Goal: Information Seeking & Learning: Learn about a topic

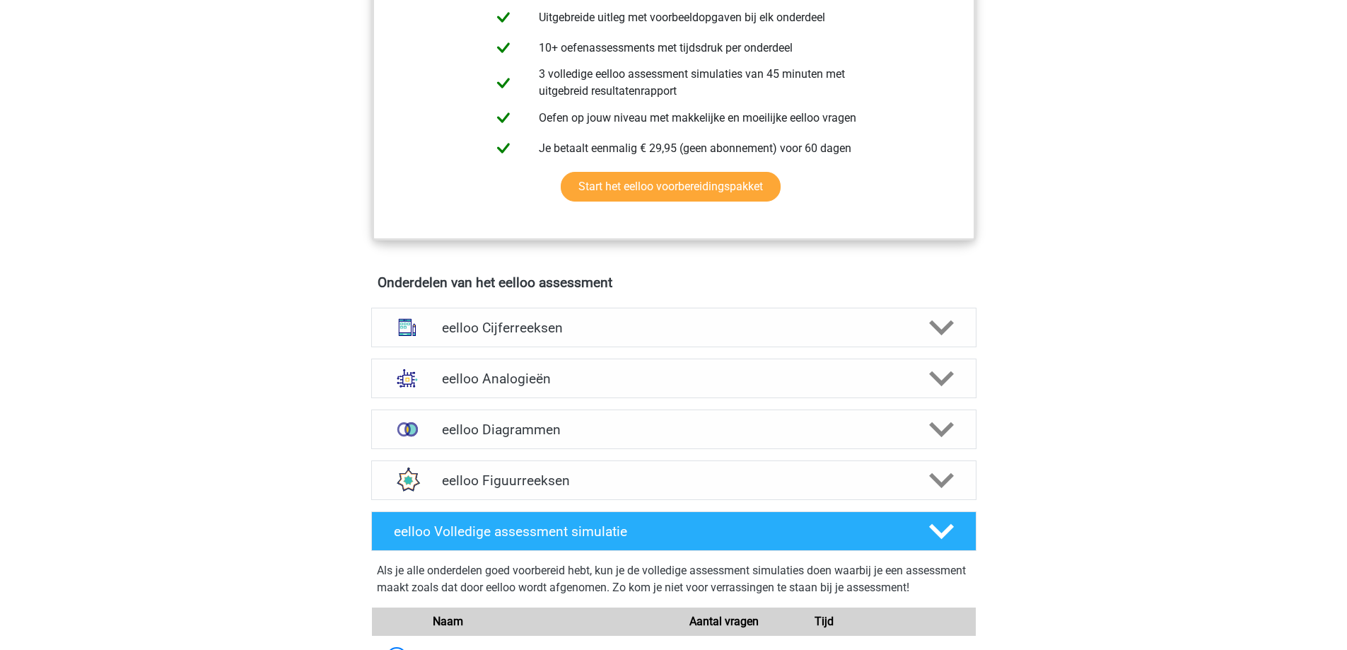
scroll to position [637, 0]
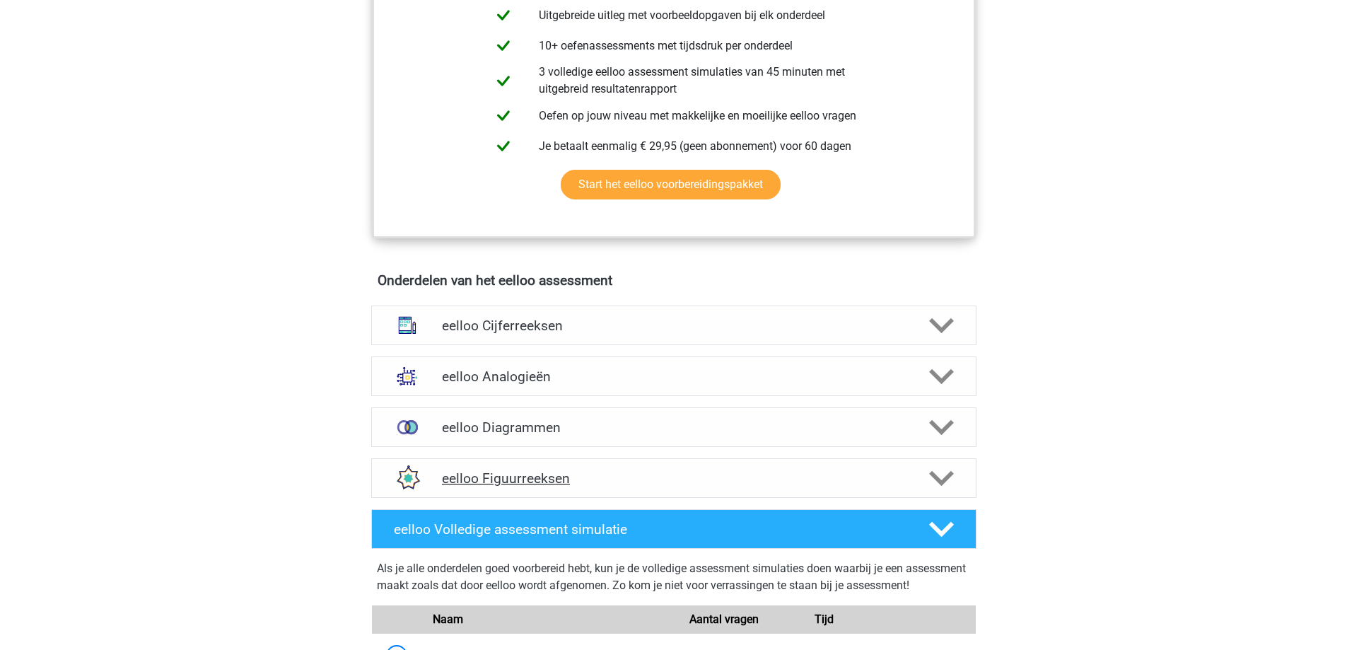
click at [501, 487] on h4 "eelloo Figuurreeksen" at bounding box center [673, 478] width 463 height 16
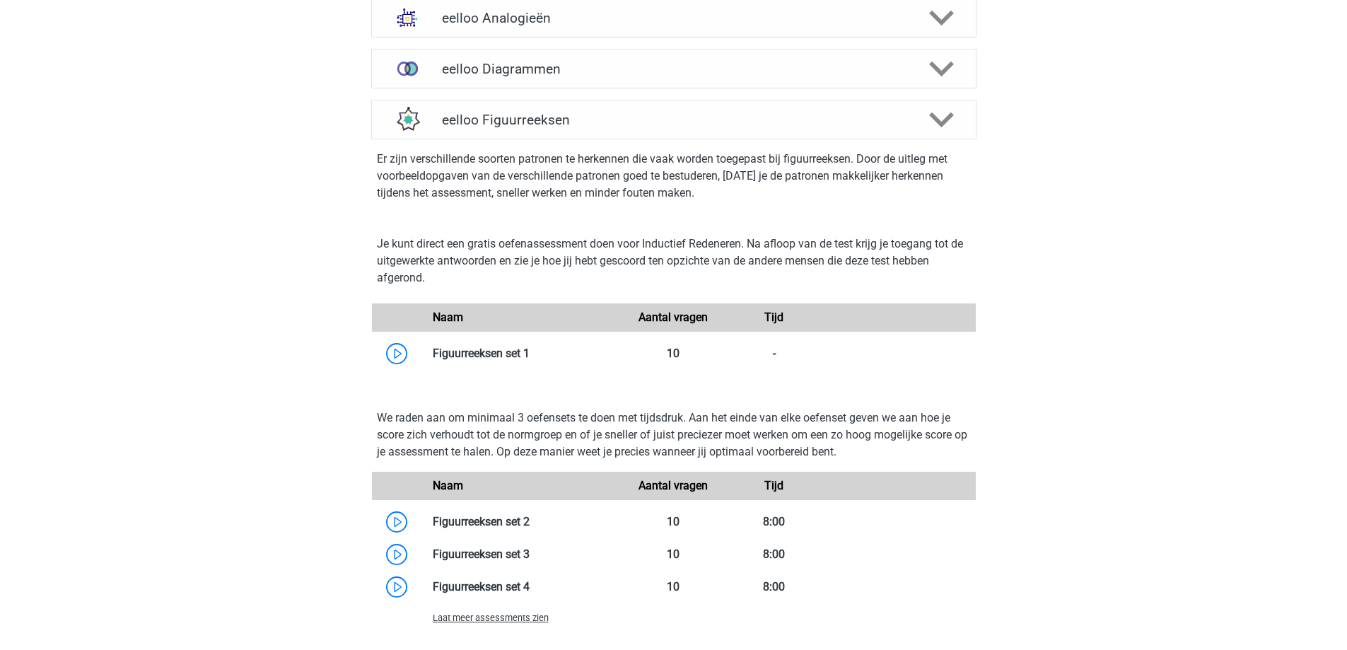
scroll to position [920, 0]
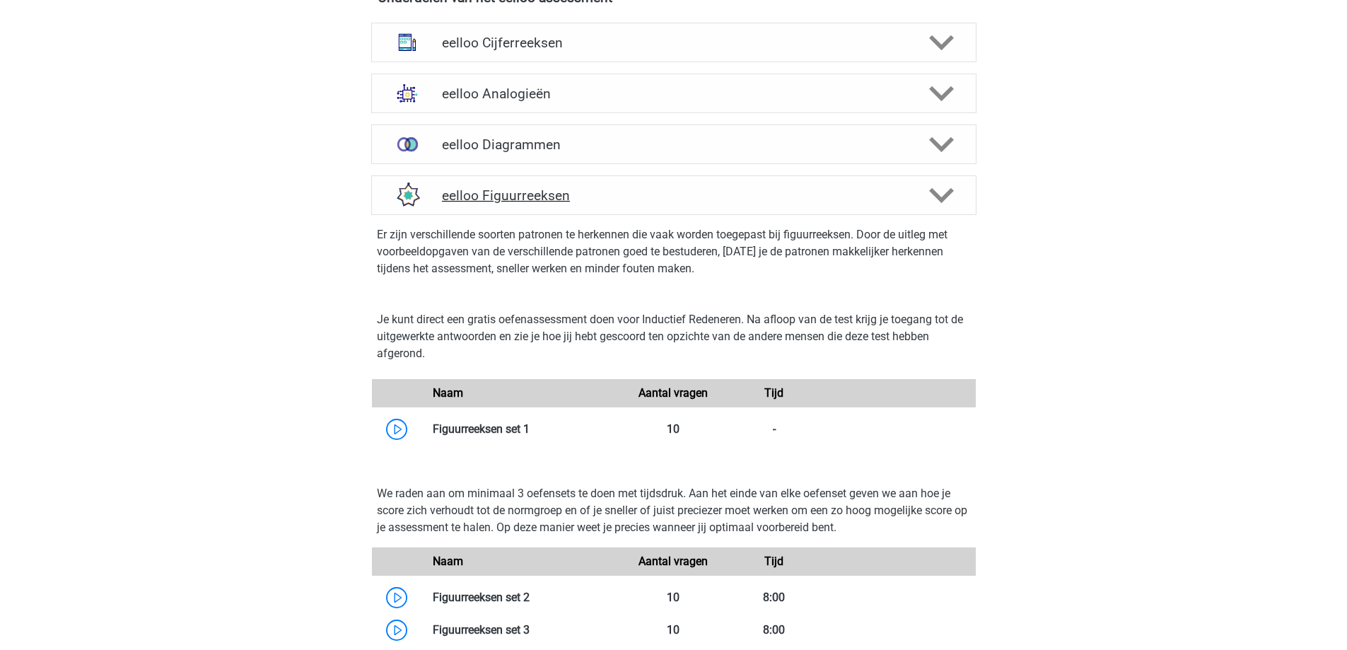
click at [640, 202] on h4 "eelloo Figuurreeksen" at bounding box center [673, 195] width 463 height 16
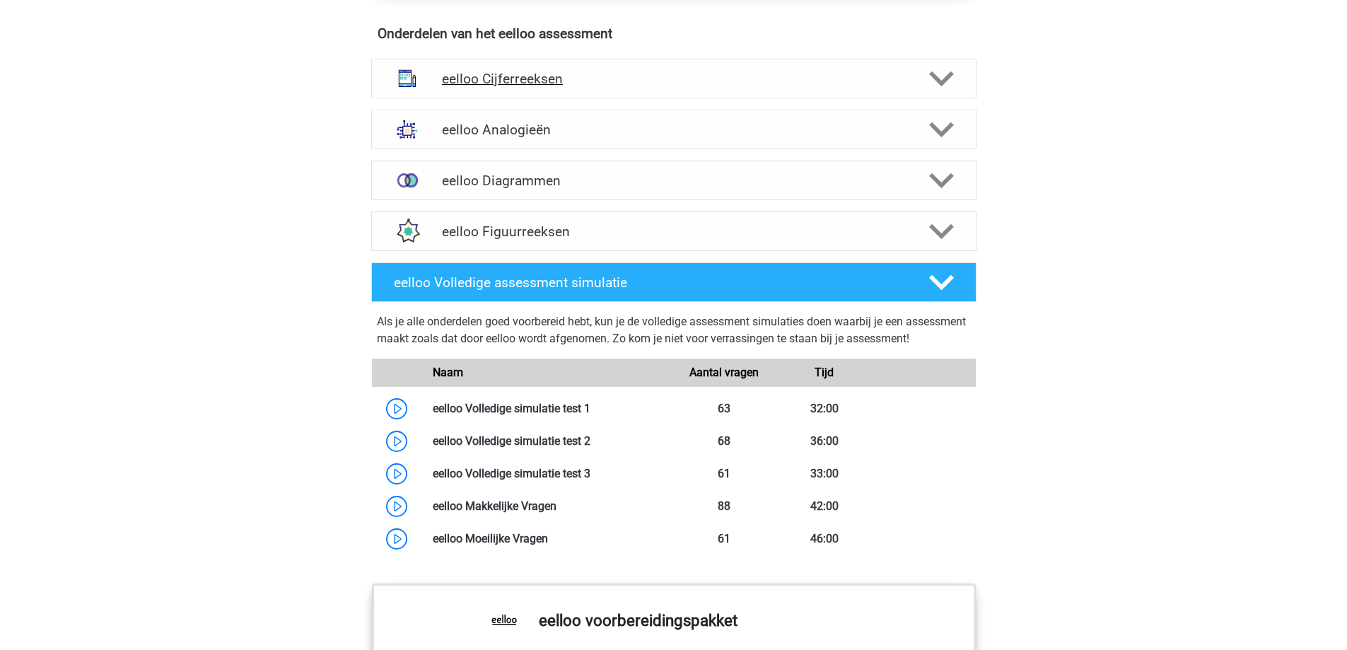
scroll to position [849, 0]
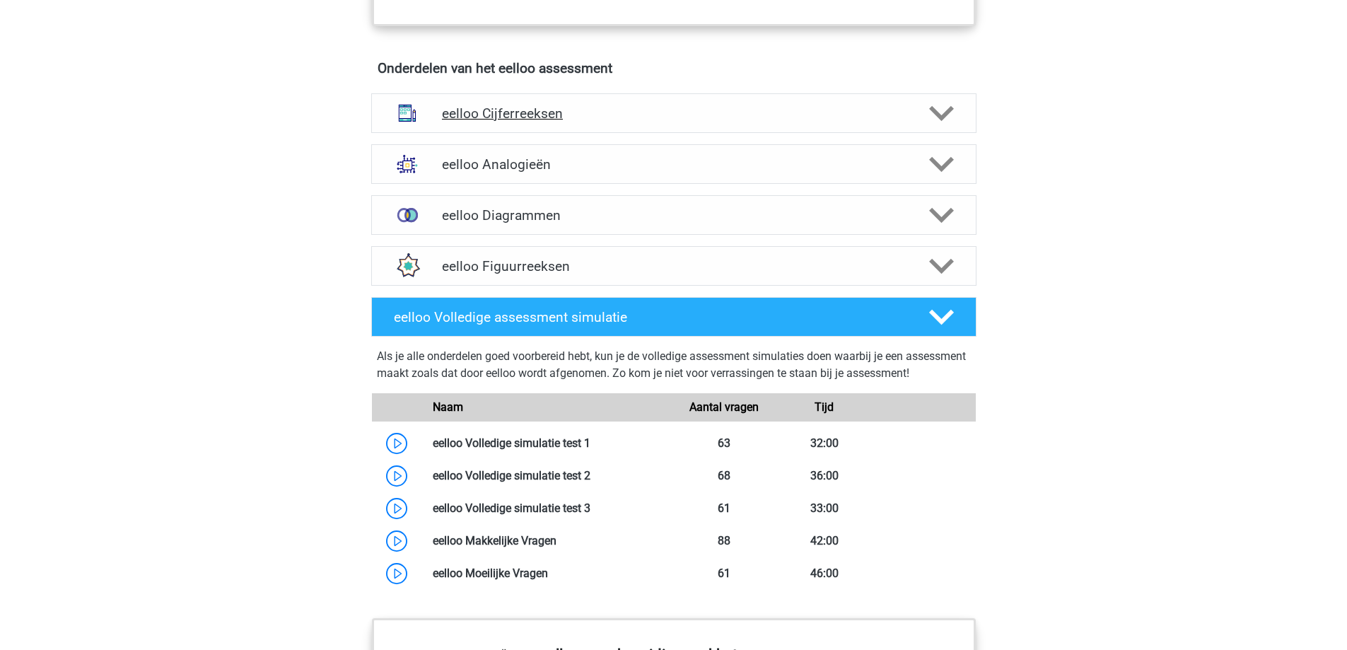
click at [609, 122] on h4 "eelloo Cijferreeksen" at bounding box center [673, 113] width 463 height 16
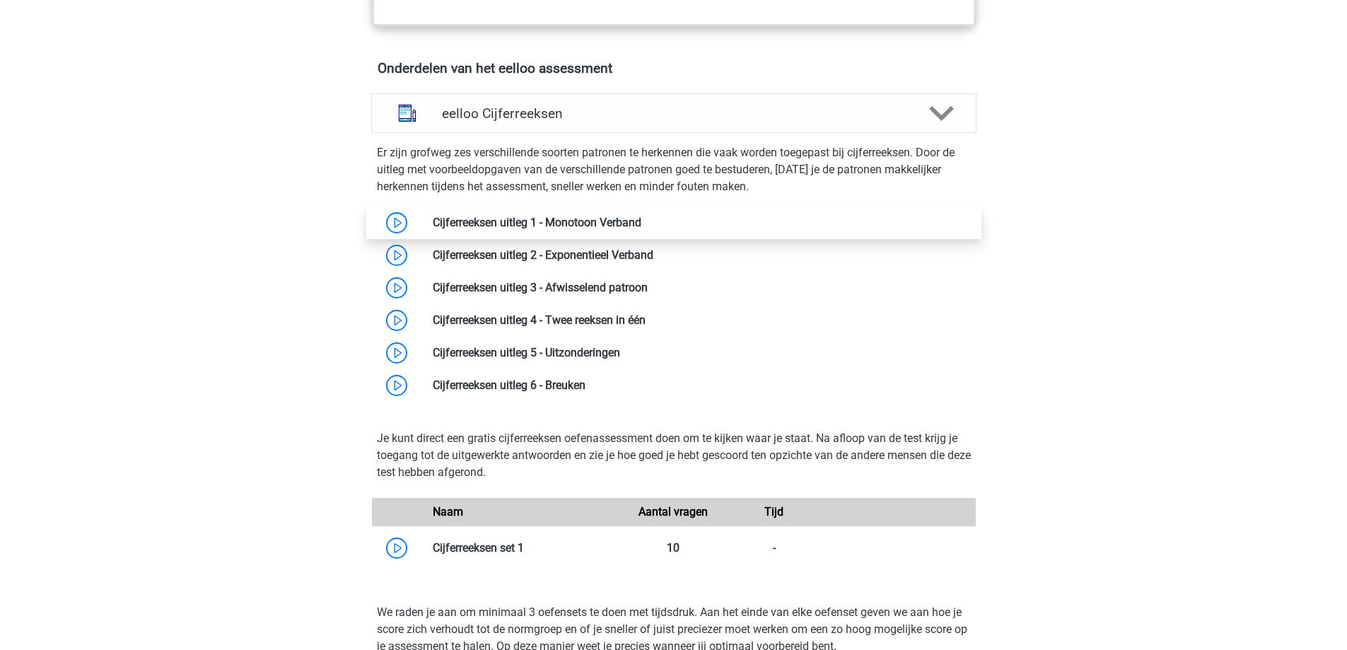
click at [642, 224] on link at bounding box center [642, 222] width 0 height 13
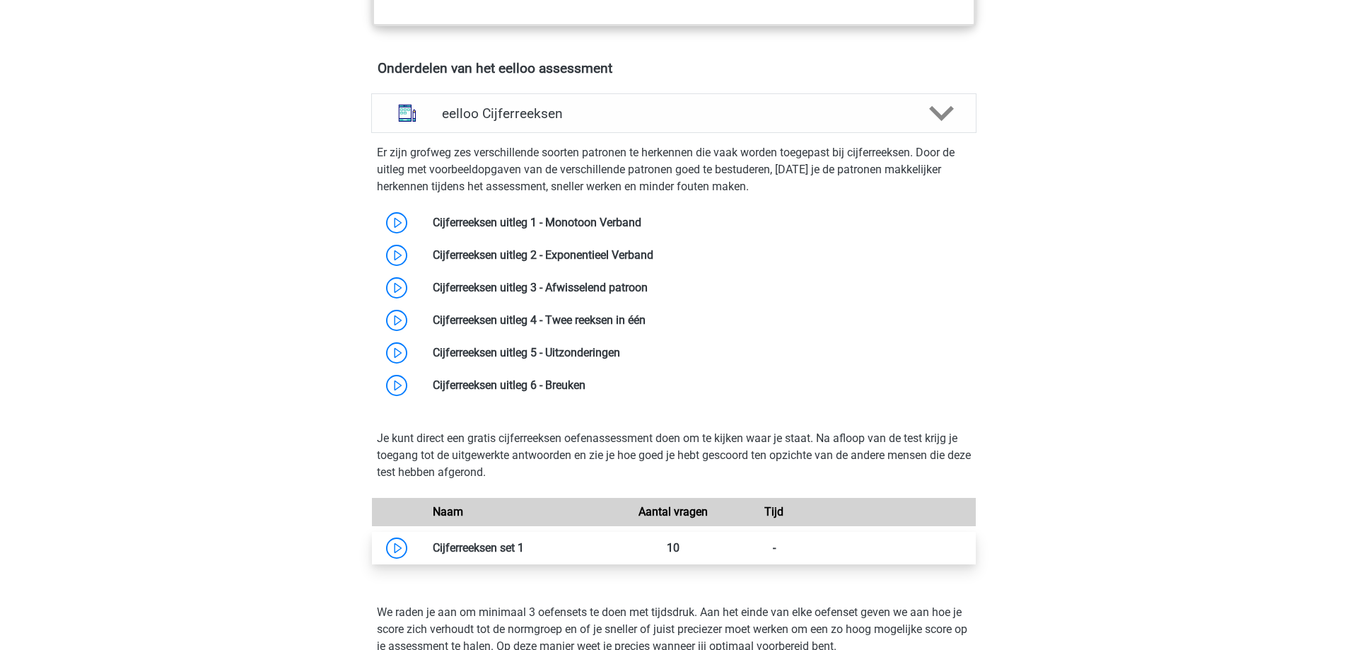
click at [524, 555] on link at bounding box center [524, 547] width 0 height 13
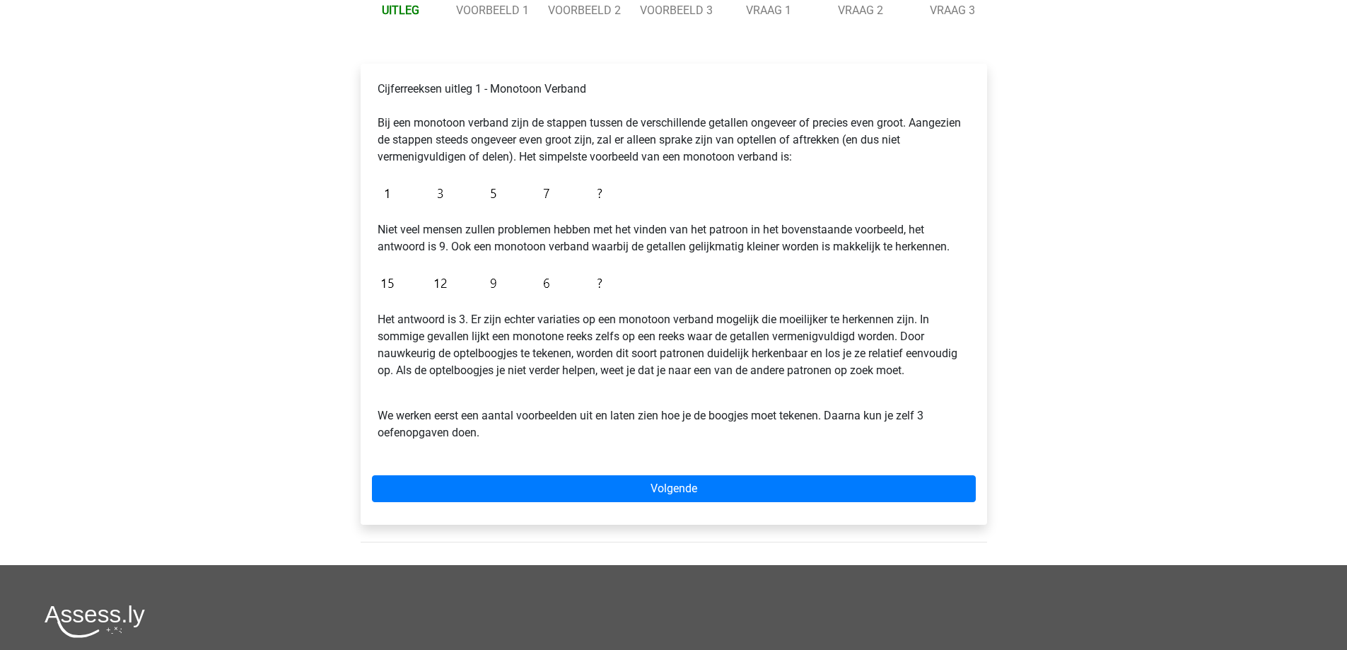
scroll to position [354, 0]
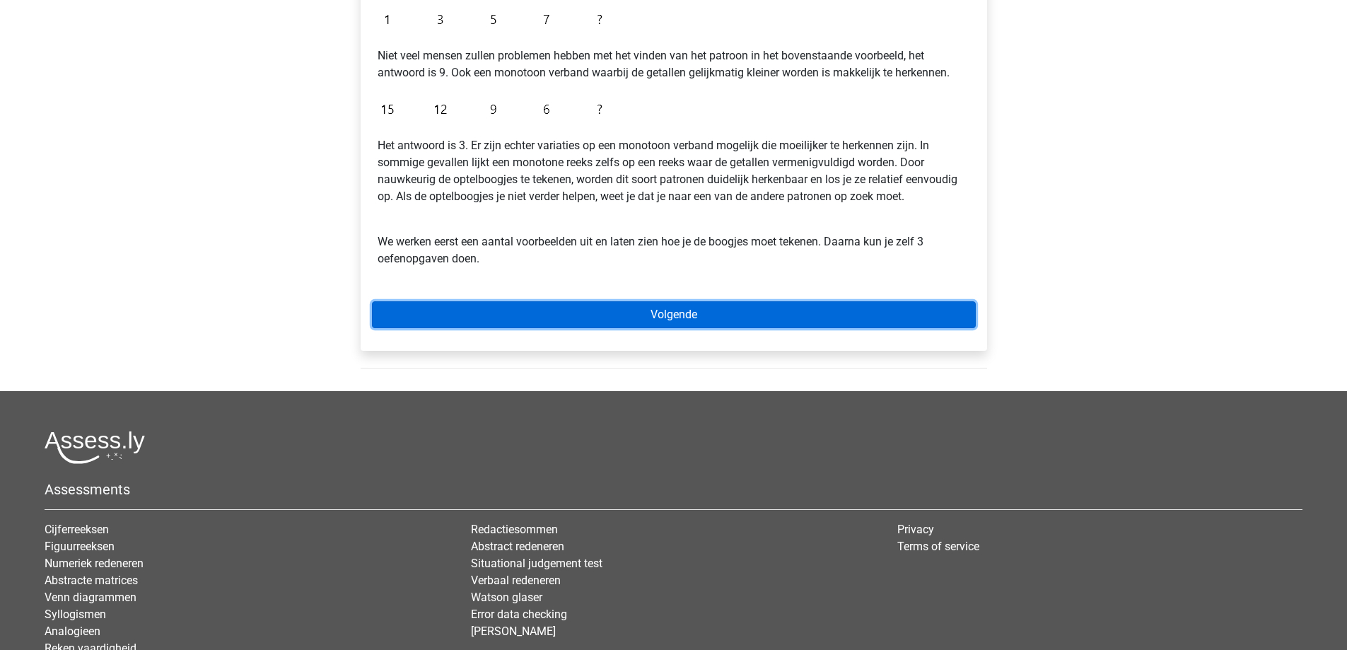
click at [708, 319] on link "Volgende" at bounding box center [674, 314] width 604 height 27
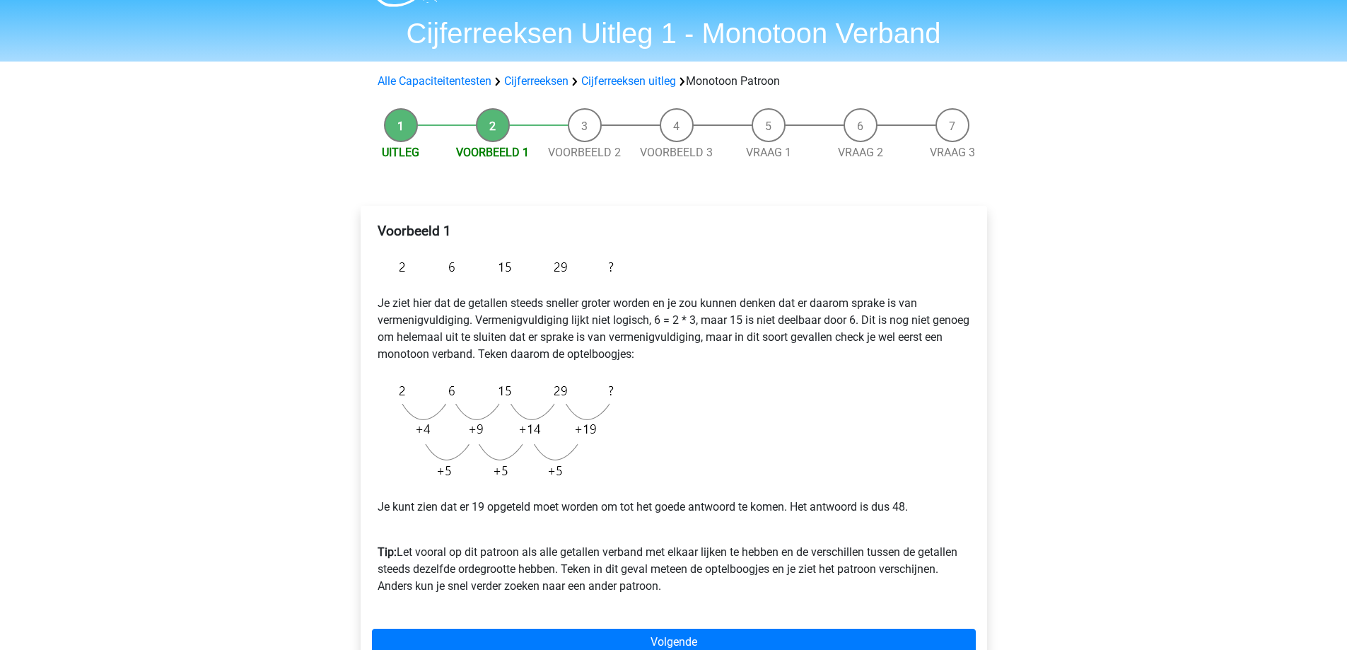
scroll to position [141, 0]
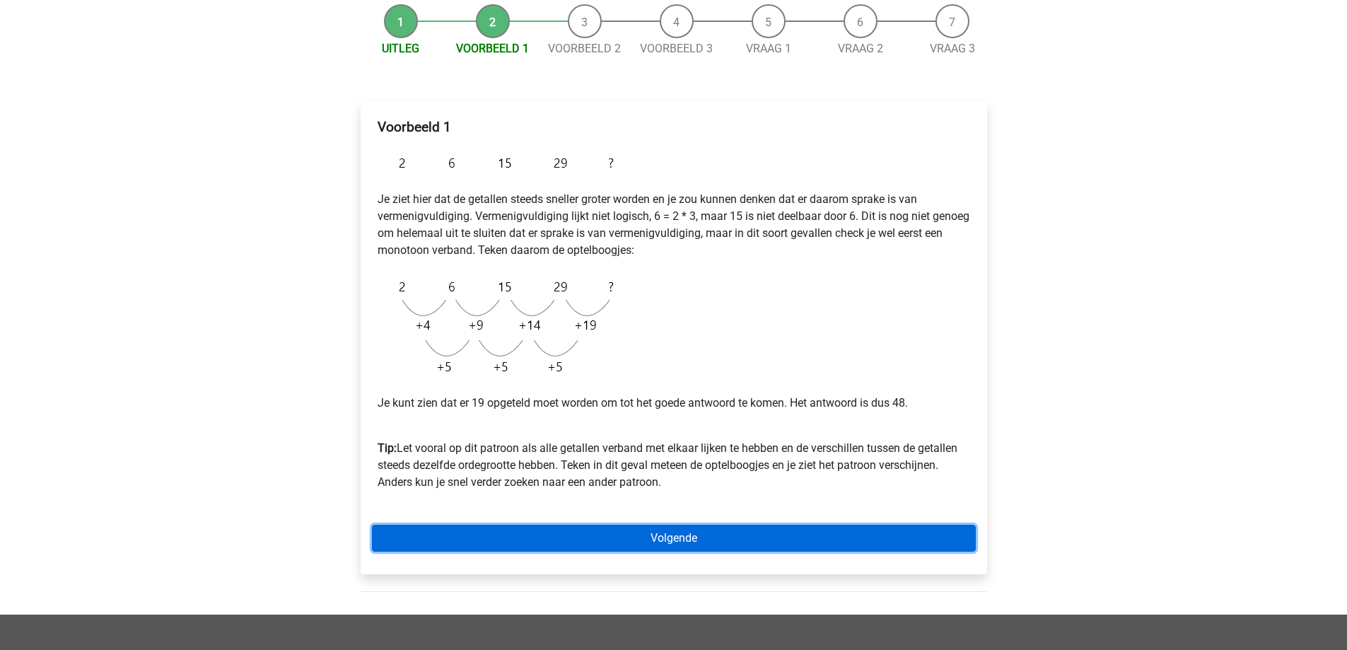
click at [721, 544] on link "Volgende" at bounding box center [674, 538] width 604 height 27
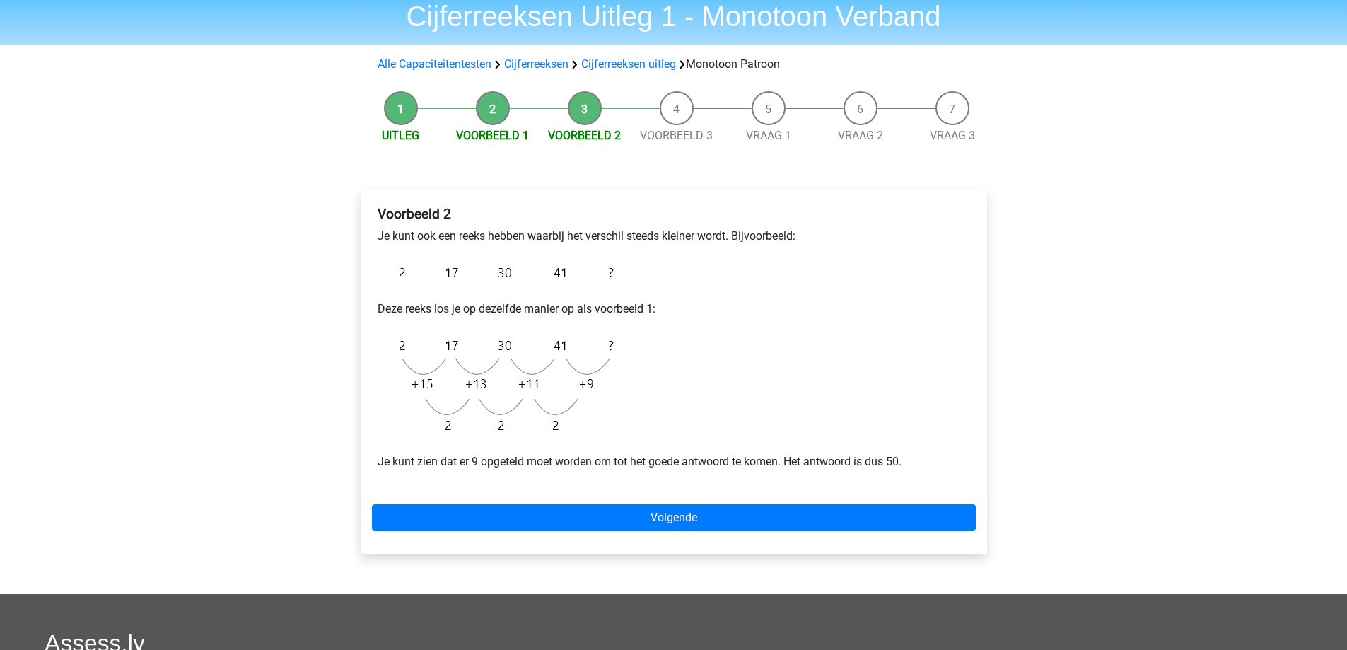
scroll to position [71, 0]
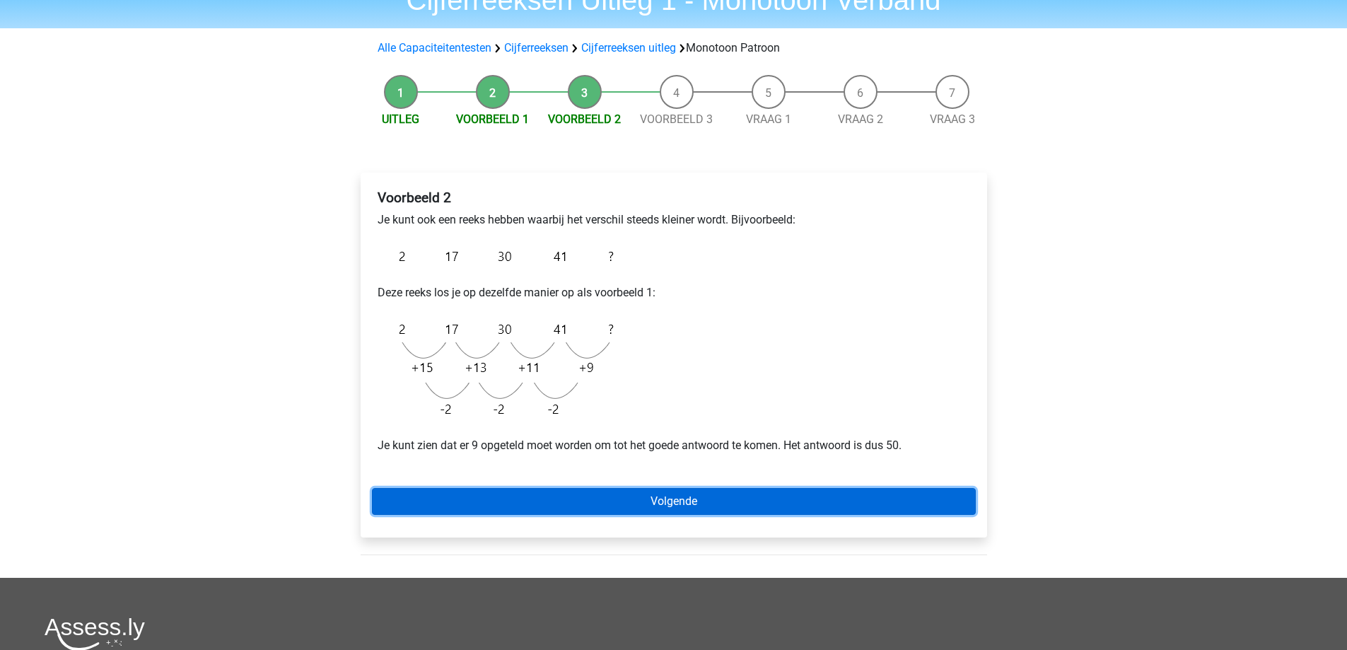
click at [713, 497] on link "Volgende" at bounding box center [674, 501] width 604 height 27
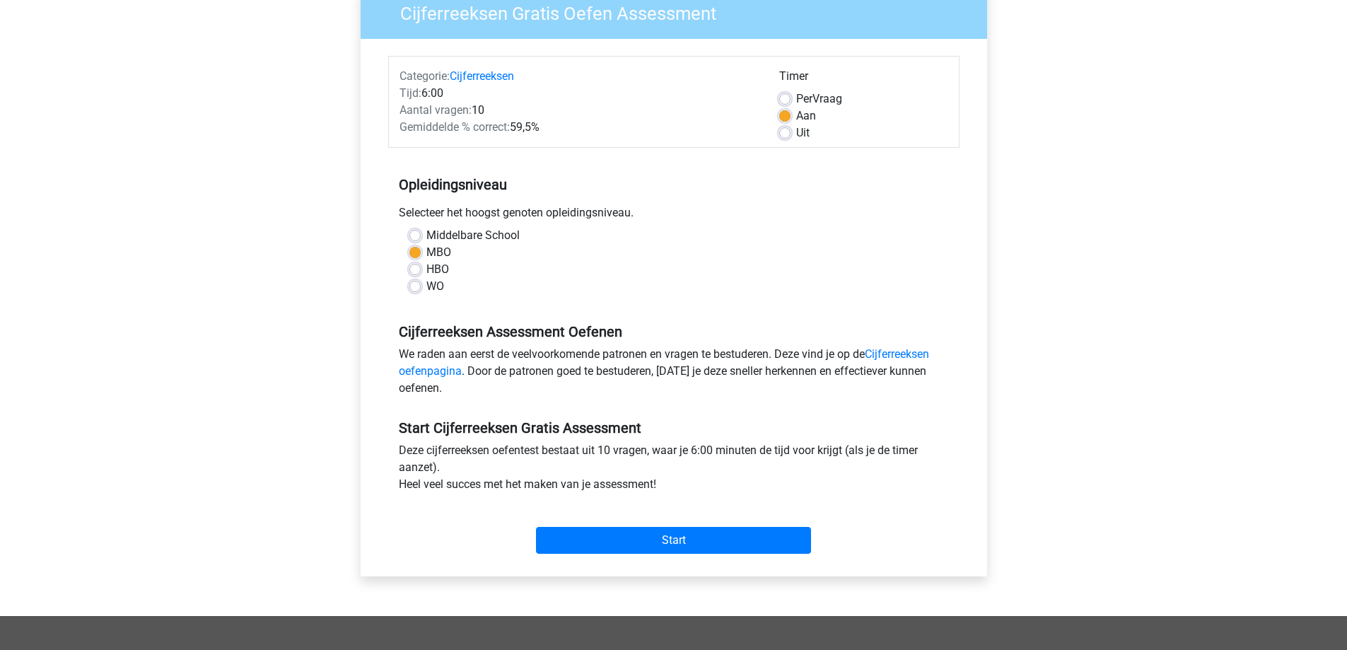
scroll to position [141, 0]
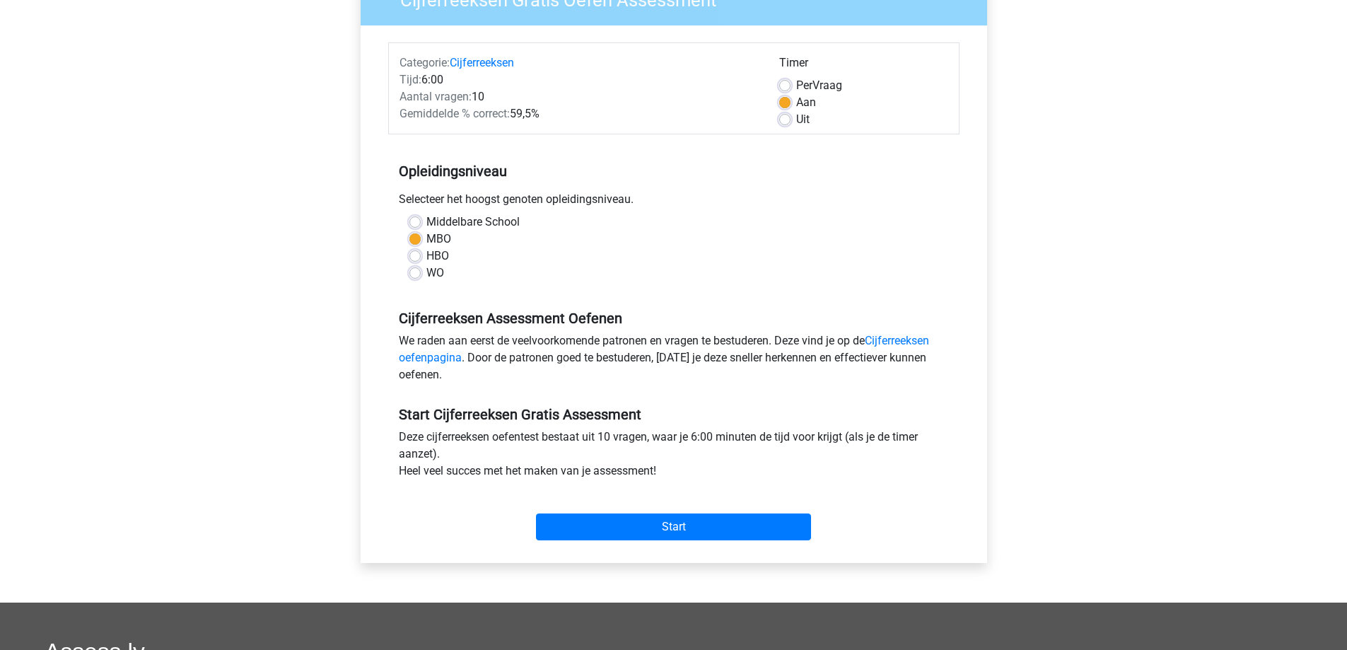
click at [794, 81] on div "Per Vraag" at bounding box center [863, 85] width 169 height 17
click at [796, 83] on label "Per Vraag" at bounding box center [819, 85] width 46 height 17
click at [785, 83] on input "Per Vraag" at bounding box center [784, 84] width 11 height 14
radio input "true"
click at [1042, 288] on div "Registreer Nederlands English" at bounding box center [673, 418] width 1347 height 1118
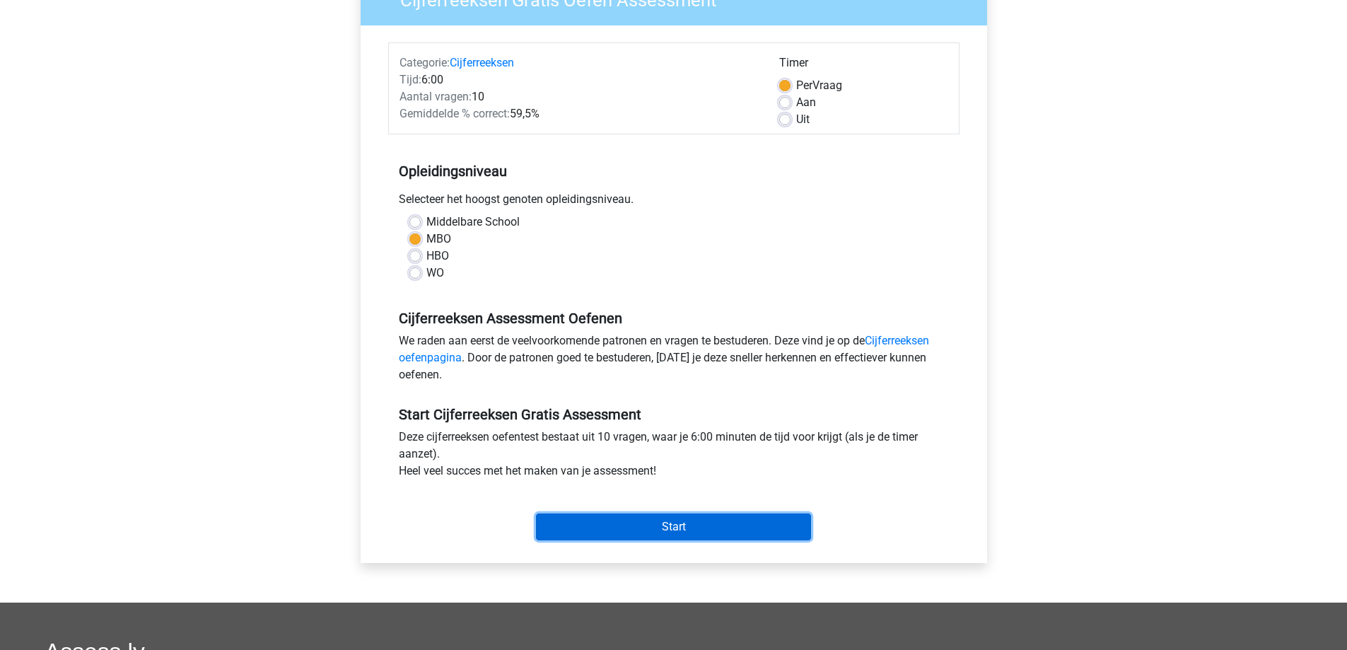
click at [692, 519] on input "Start" at bounding box center [673, 527] width 275 height 27
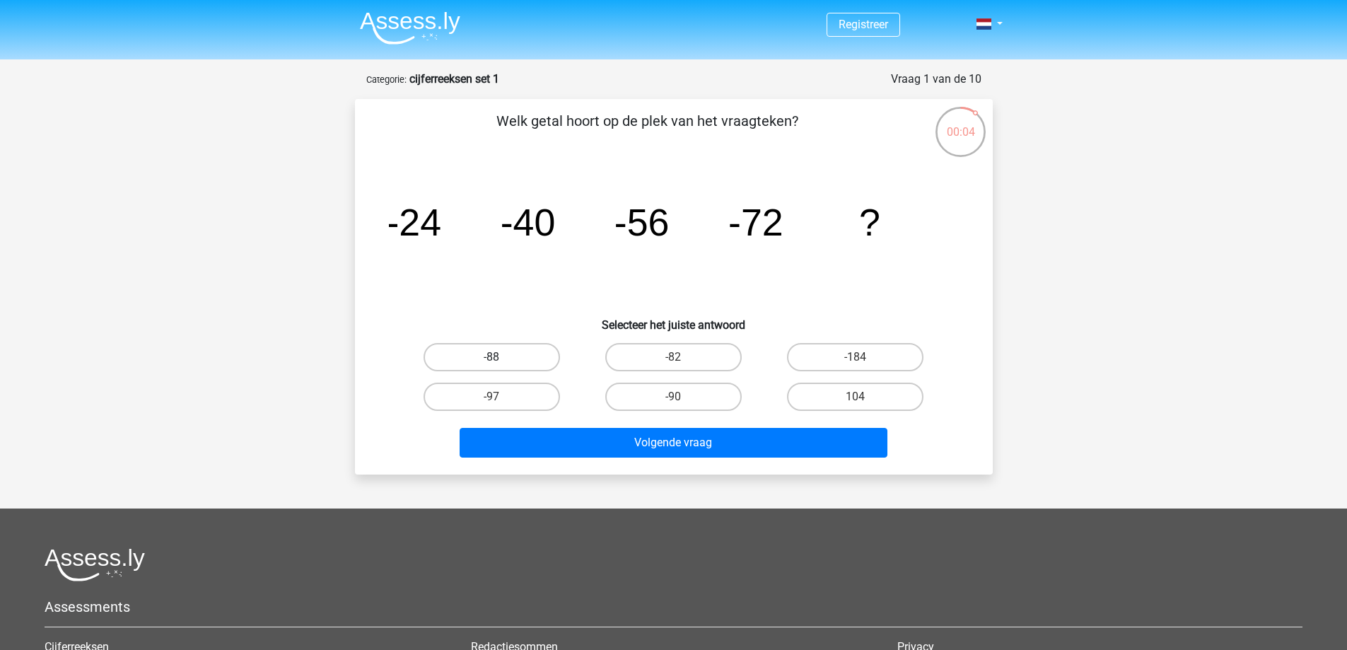
click at [528, 362] on label "-88" at bounding box center [492, 357] width 137 height 28
click at [501, 362] on input "-88" at bounding box center [496, 361] width 9 height 9
radio input "true"
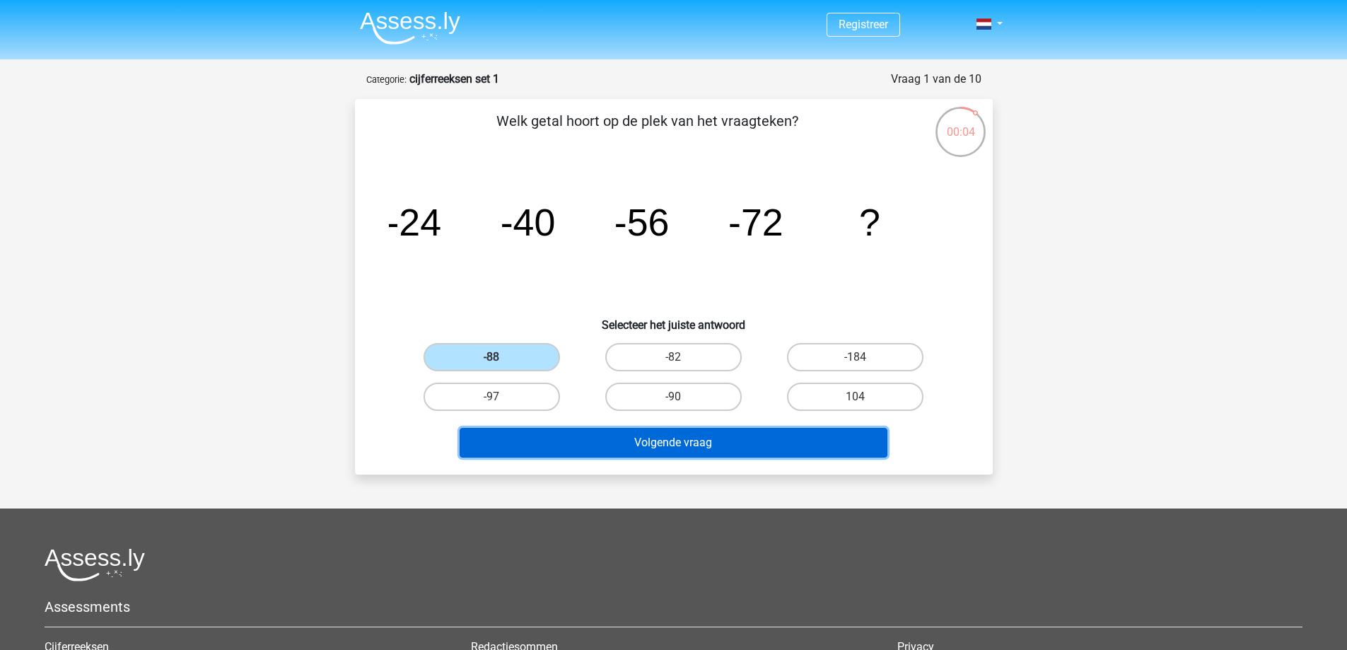
click at [656, 446] on button "Volgende vraag" at bounding box center [674, 443] width 428 height 30
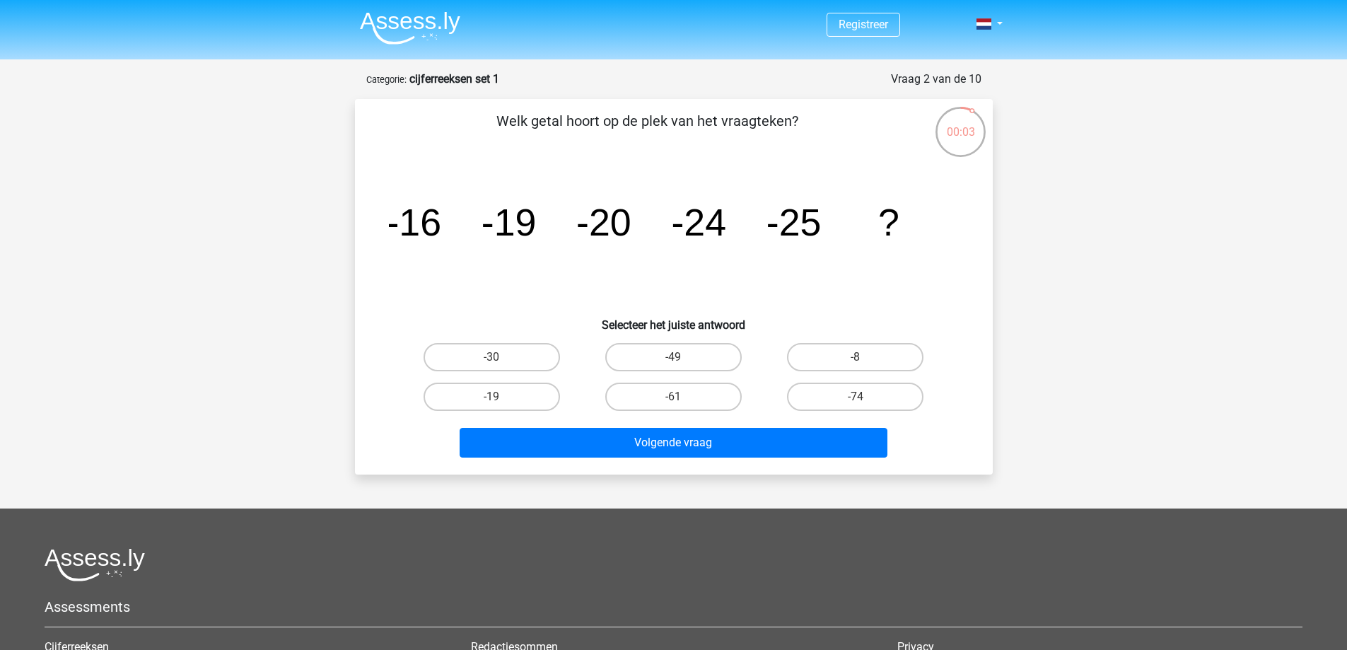
scroll to position [71, 0]
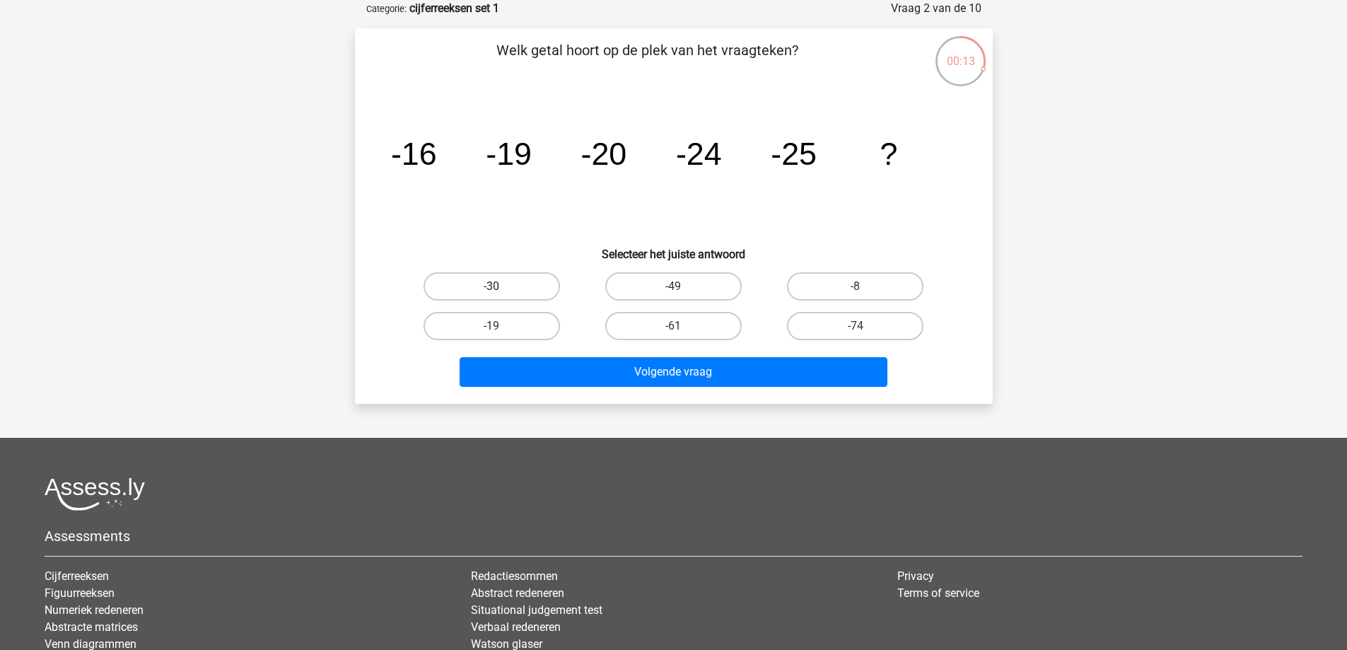
click at [533, 286] on label "-30" at bounding box center [492, 286] width 137 height 28
click at [501, 286] on input "-30" at bounding box center [496, 290] width 9 height 9
radio input "true"
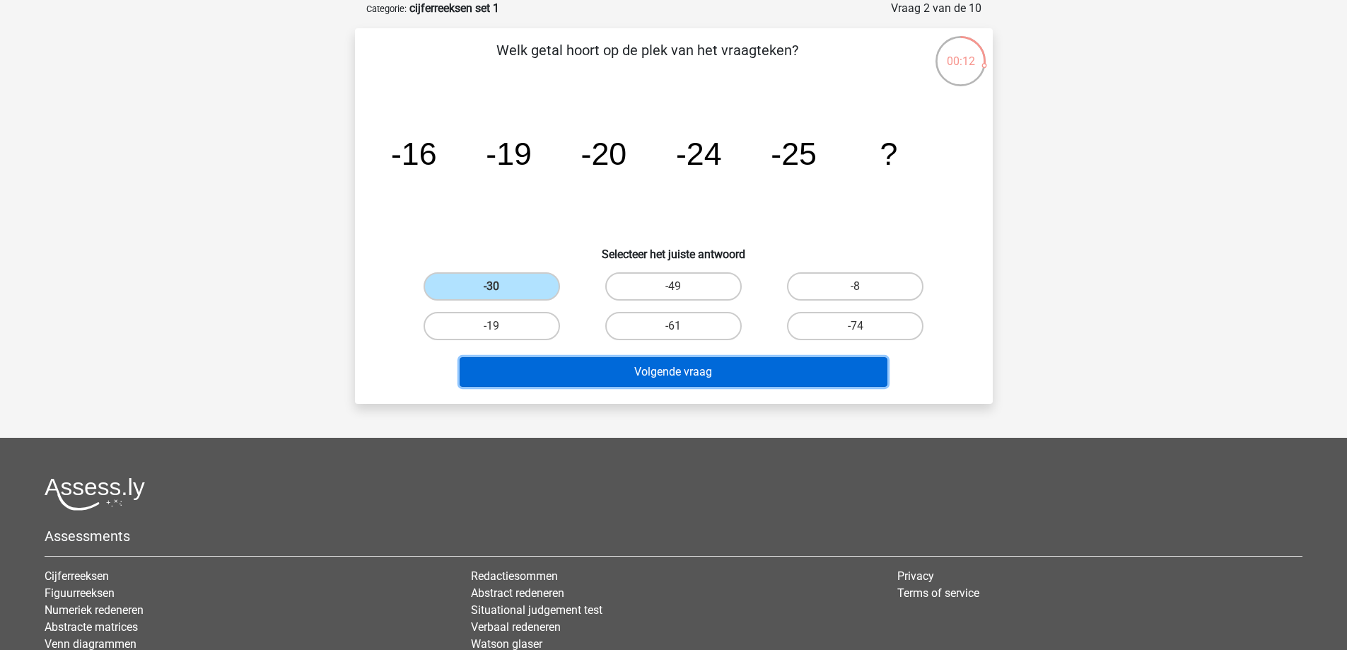
click at [664, 371] on button "Volgende vraag" at bounding box center [674, 372] width 428 height 30
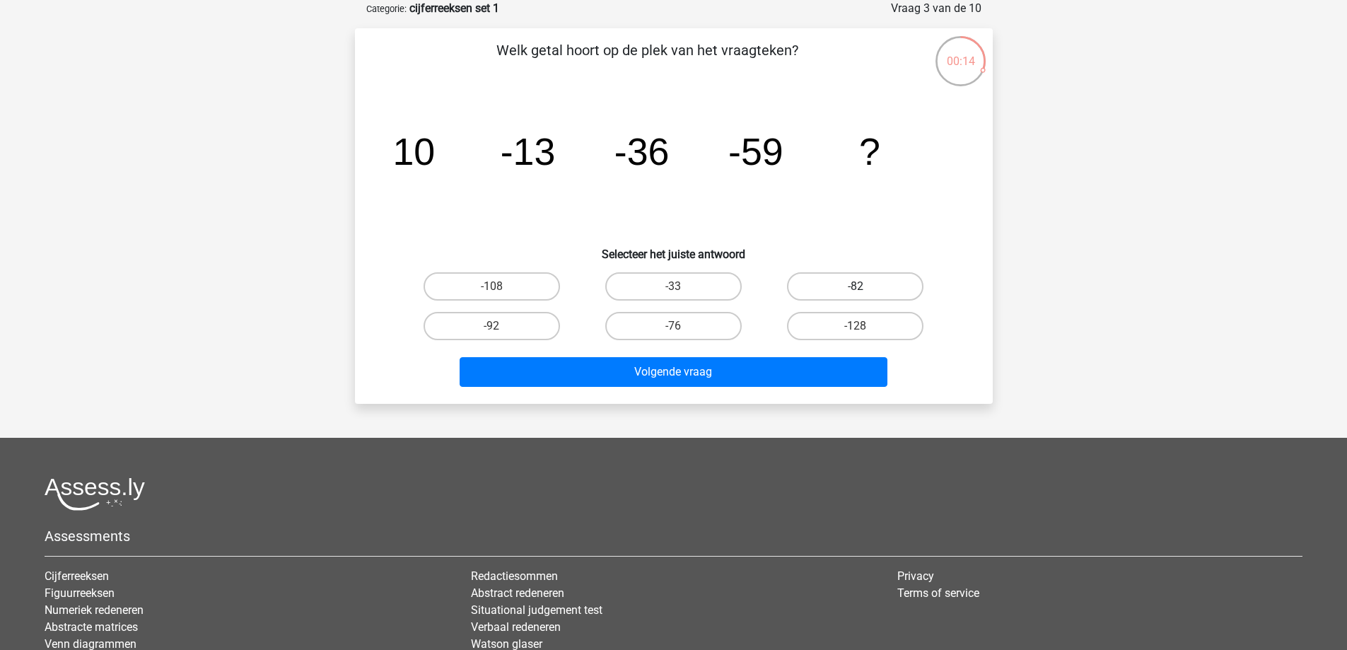
click at [841, 291] on label "-82" at bounding box center [855, 286] width 137 height 28
click at [856, 291] on input "-82" at bounding box center [860, 290] width 9 height 9
radio input "true"
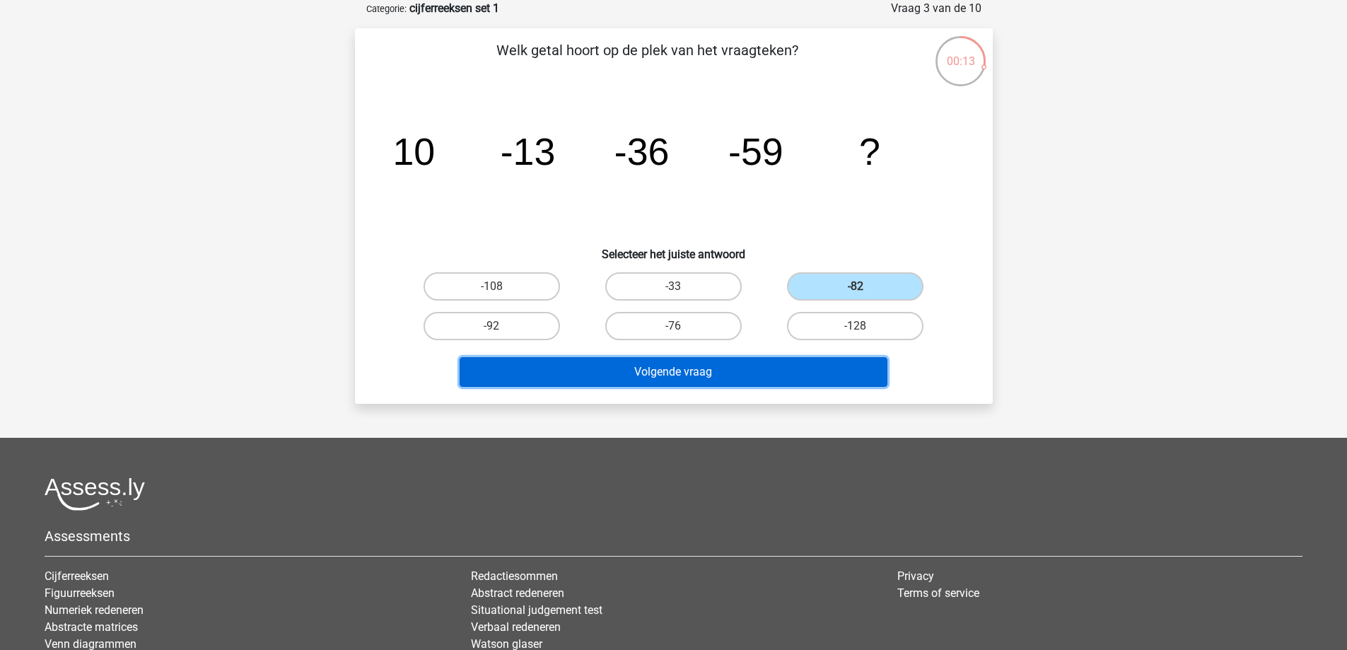
click at [777, 357] on button "Volgende vraag" at bounding box center [674, 372] width 428 height 30
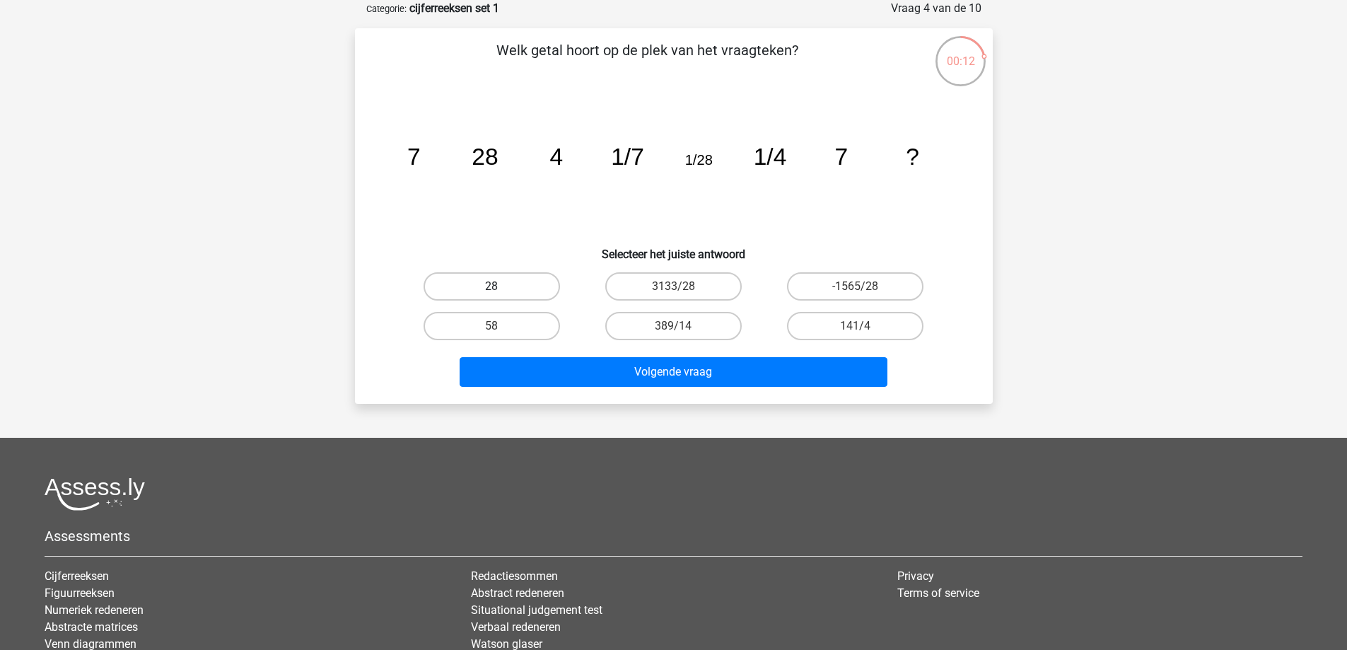
click at [517, 279] on label "28" at bounding box center [492, 286] width 137 height 28
click at [501, 286] on input "28" at bounding box center [496, 290] width 9 height 9
radio input "true"
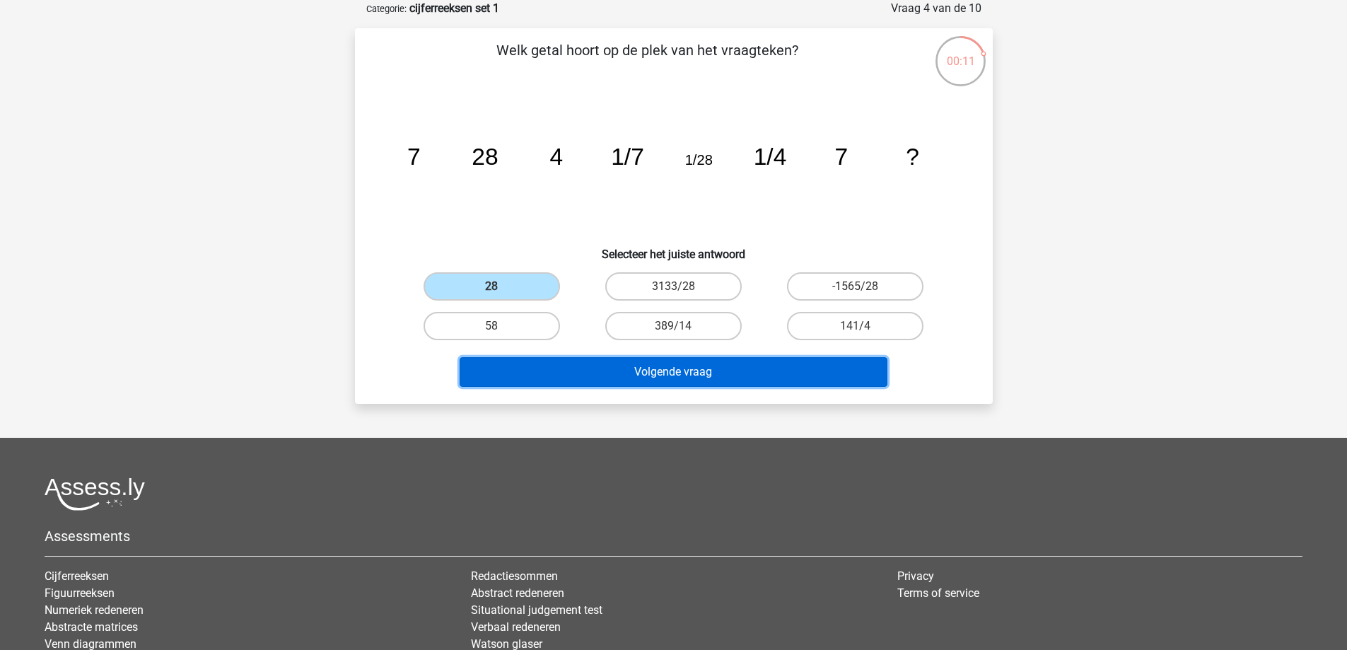
click at [644, 372] on button "Volgende vraag" at bounding box center [674, 372] width 428 height 30
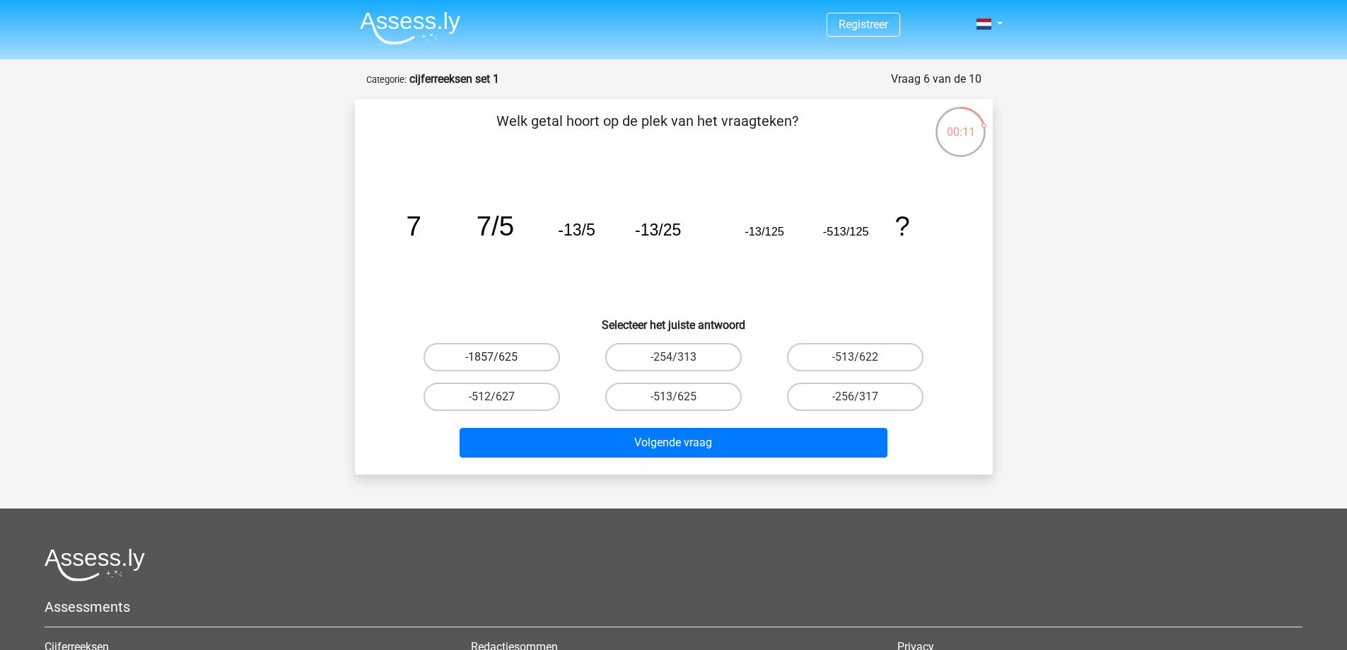
click at [524, 352] on label "-1857/625" at bounding box center [492, 357] width 137 height 28
click at [501, 357] on input "-1857/625" at bounding box center [496, 361] width 9 height 9
radio input "true"
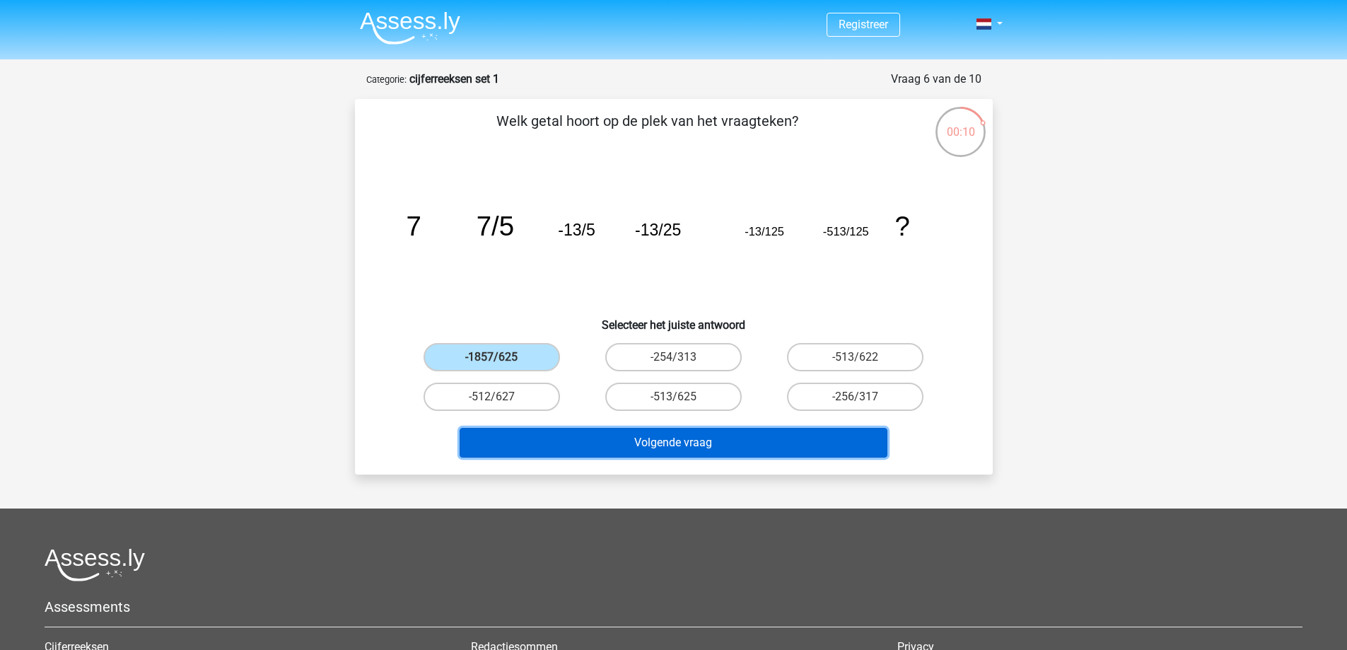
click at [608, 441] on button "Volgende vraag" at bounding box center [674, 443] width 428 height 30
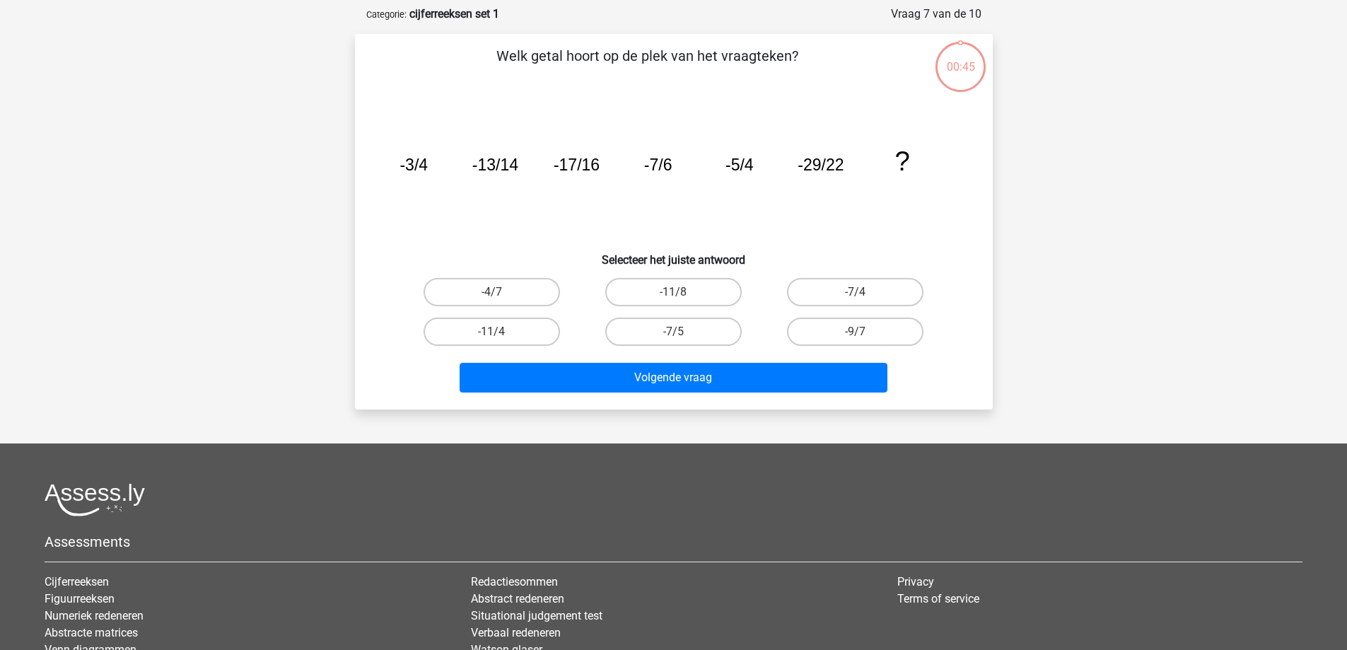
scroll to position [71, 0]
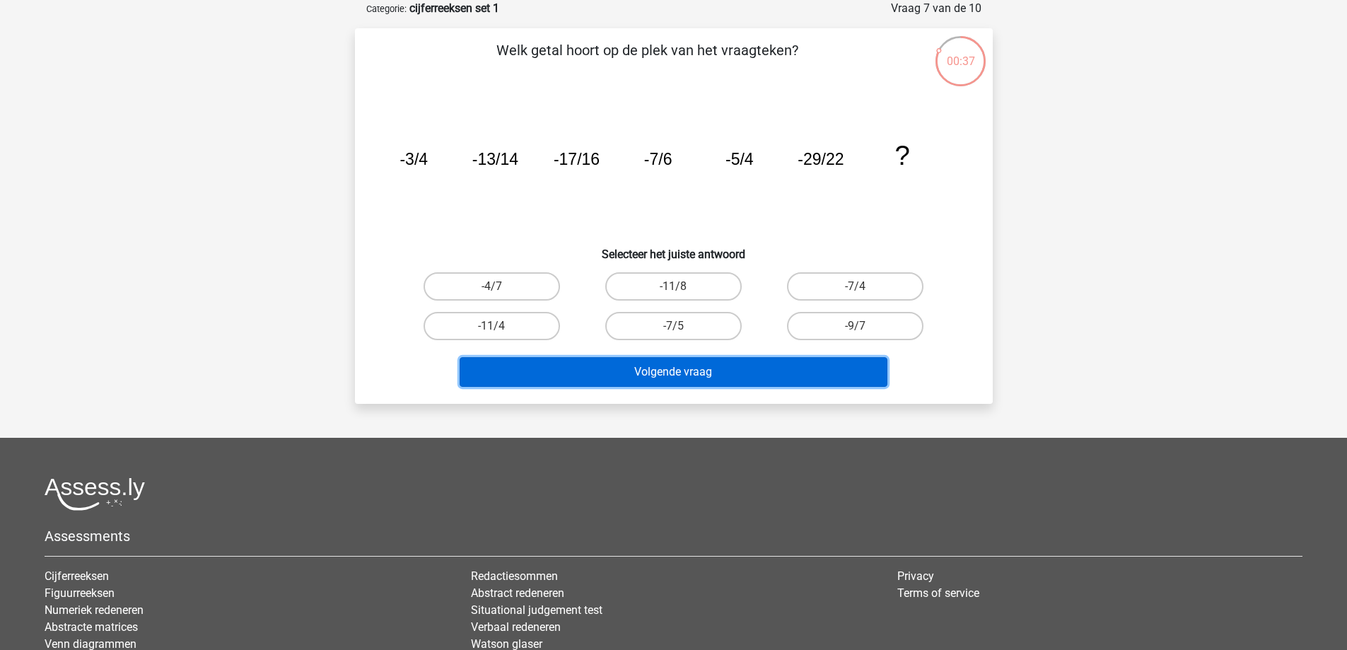
click at [661, 378] on button "Volgende vraag" at bounding box center [674, 372] width 428 height 30
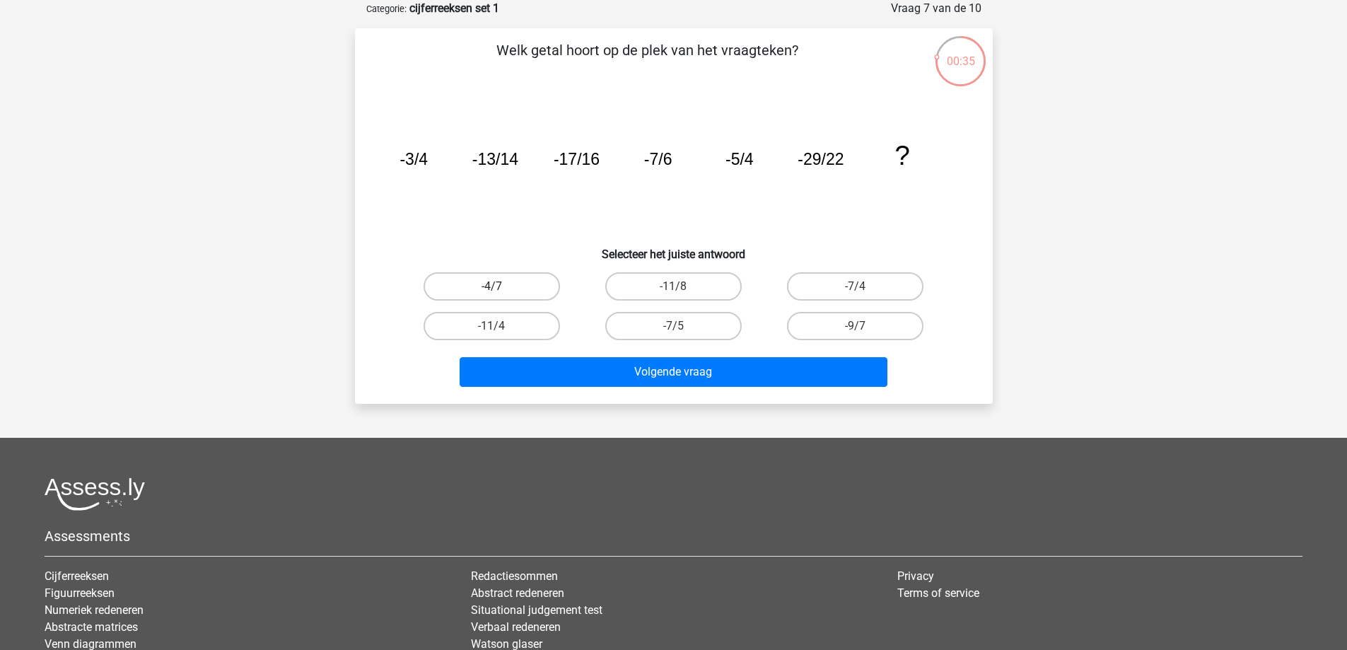
click at [521, 290] on label "-4/7" at bounding box center [492, 286] width 137 height 28
click at [501, 290] on input "-4/7" at bounding box center [496, 290] width 9 height 9
radio input "true"
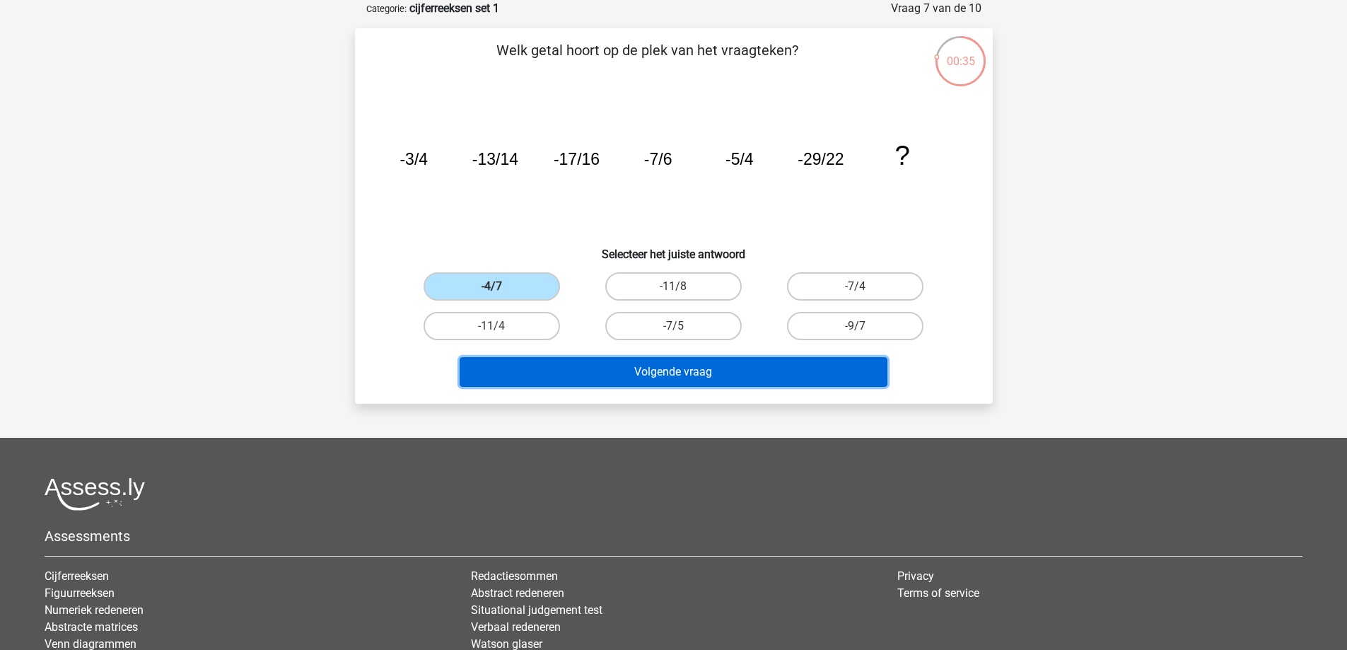
click at [606, 381] on button "Volgende vraag" at bounding box center [674, 372] width 428 height 30
click at [601, 373] on button "Volgende vraag" at bounding box center [674, 372] width 428 height 30
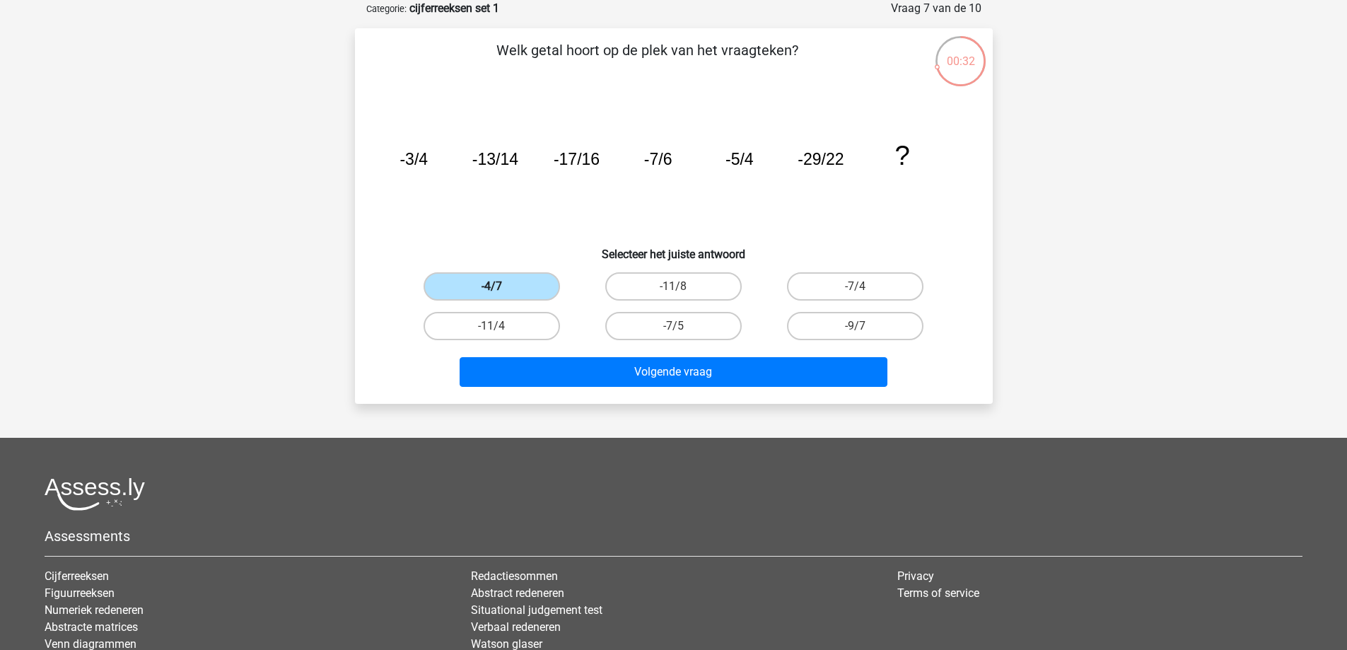
click at [508, 288] on label "-4/7" at bounding box center [492, 286] width 137 height 28
click at [501, 288] on input "-4/7" at bounding box center [496, 290] width 9 height 9
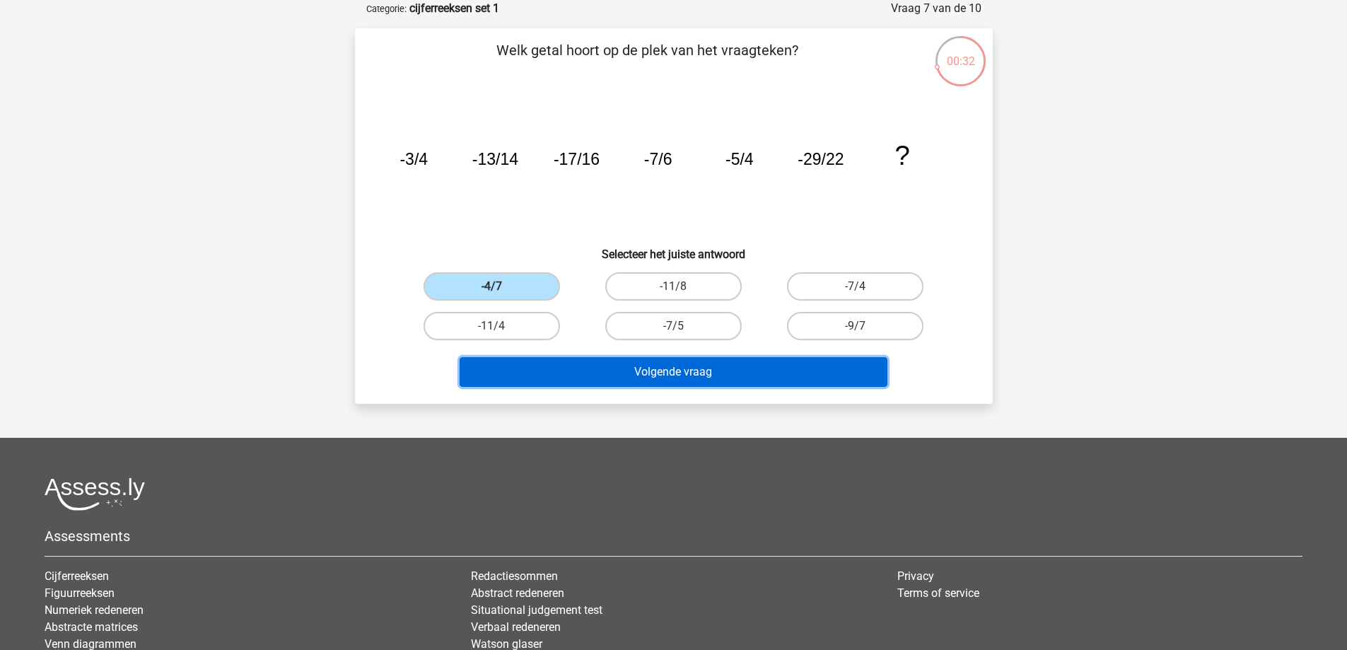
click at [575, 364] on button "Volgende vraag" at bounding box center [674, 372] width 428 height 30
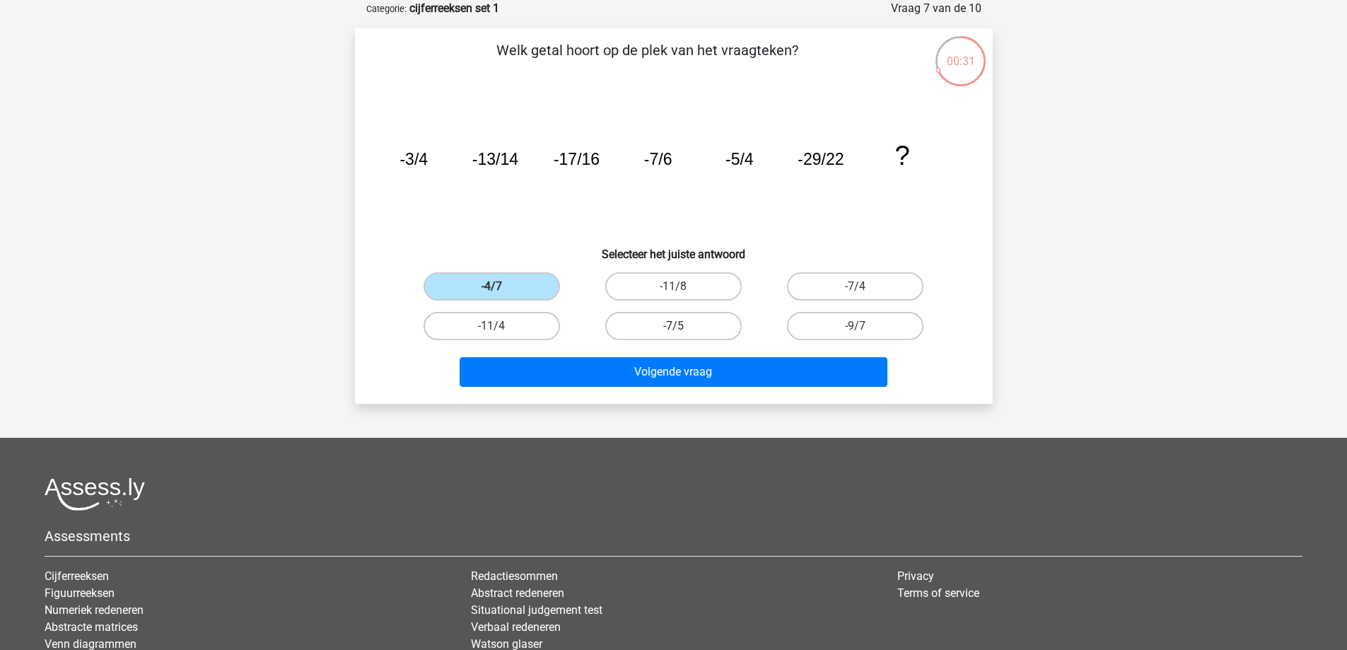
click at [631, 330] on label "-7/5" at bounding box center [673, 326] width 137 height 28
click at [673, 330] on input "-7/5" at bounding box center [677, 330] width 9 height 9
radio input "true"
drag, startPoint x: 528, startPoint y: 303, endPoint x: 521, endPoint y: 290, distance: 14.9
click at [527, 303] on div "-4/7" at bounding box center [492, 287] width 182 height 40
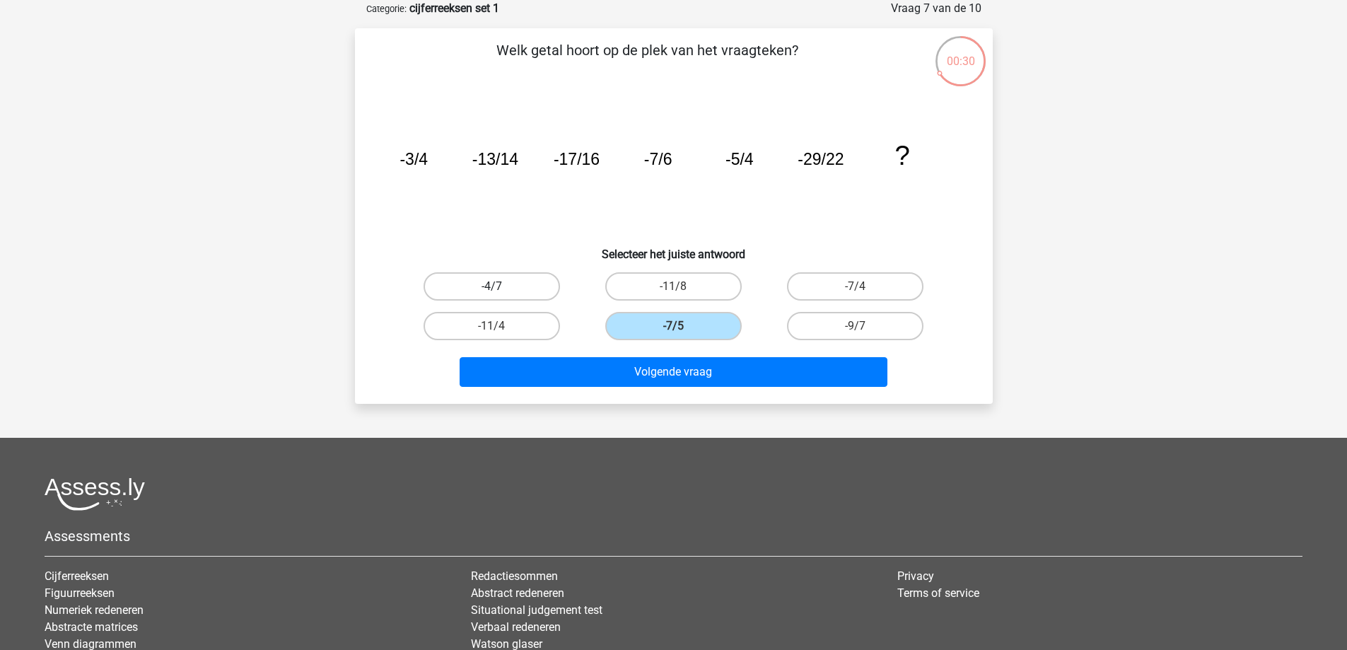
click at [521, 288] on label "-4/7" at bounding box center [492, 286] width 137 height 28
click at [501, 288] on input "-4/7" at bounding box center [496, 290] width 9 height 9
radio input "true"
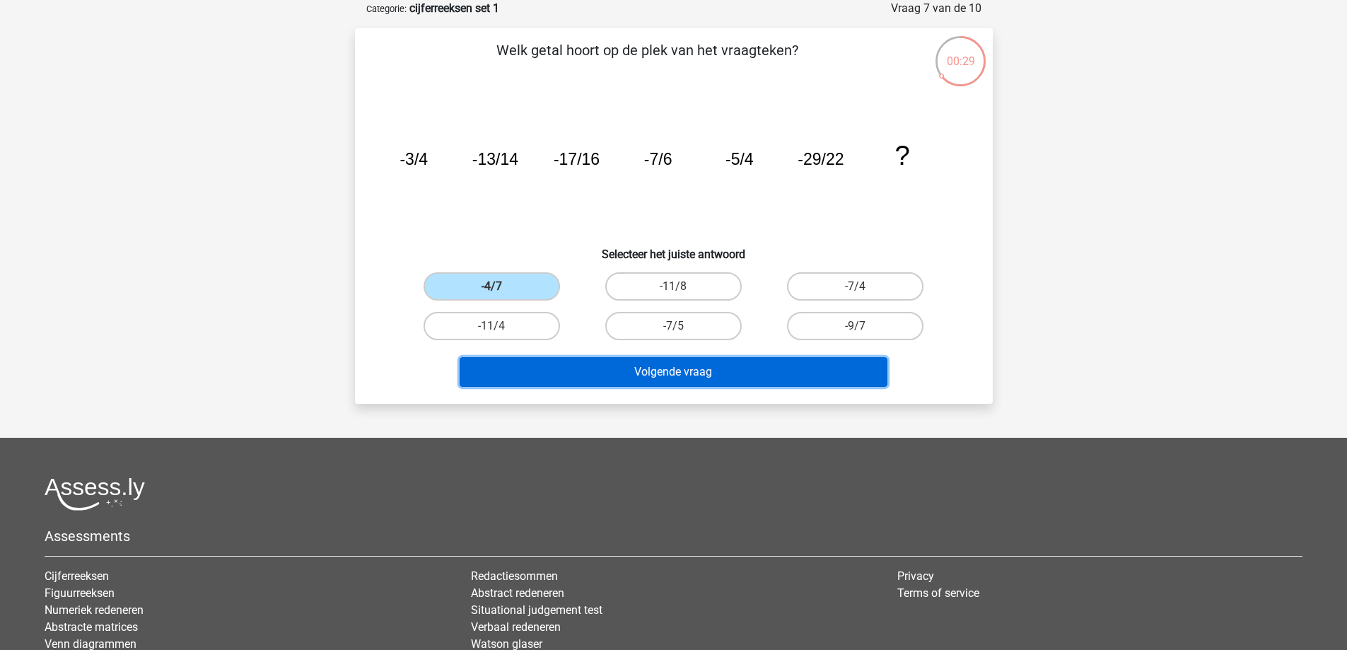
click at [669, 381] on button "Volgende vraag" at bounding box center [674, 372] width 428 height 30
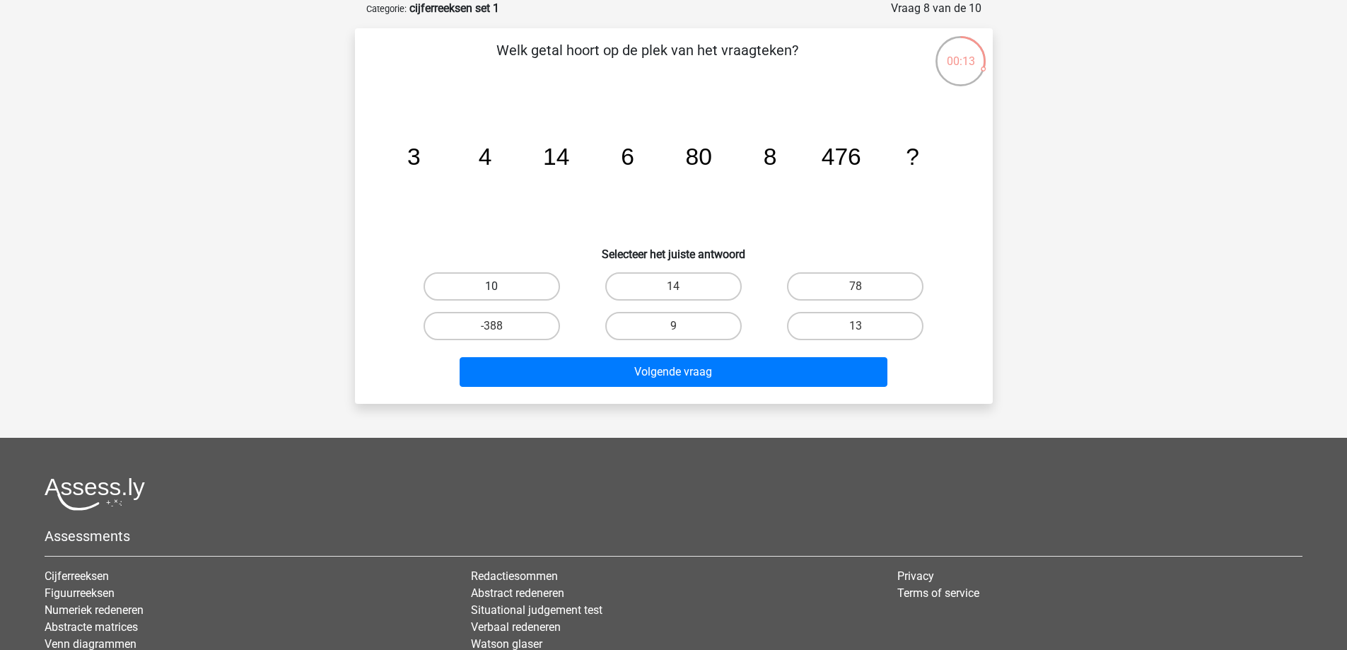
click at [516, 283] on label "10" at bounding box center [492, 286] width 137 height 28
click at [501, 286] on input "10" at bounding box center [496, 290] width 9 height 9
radio input "true"
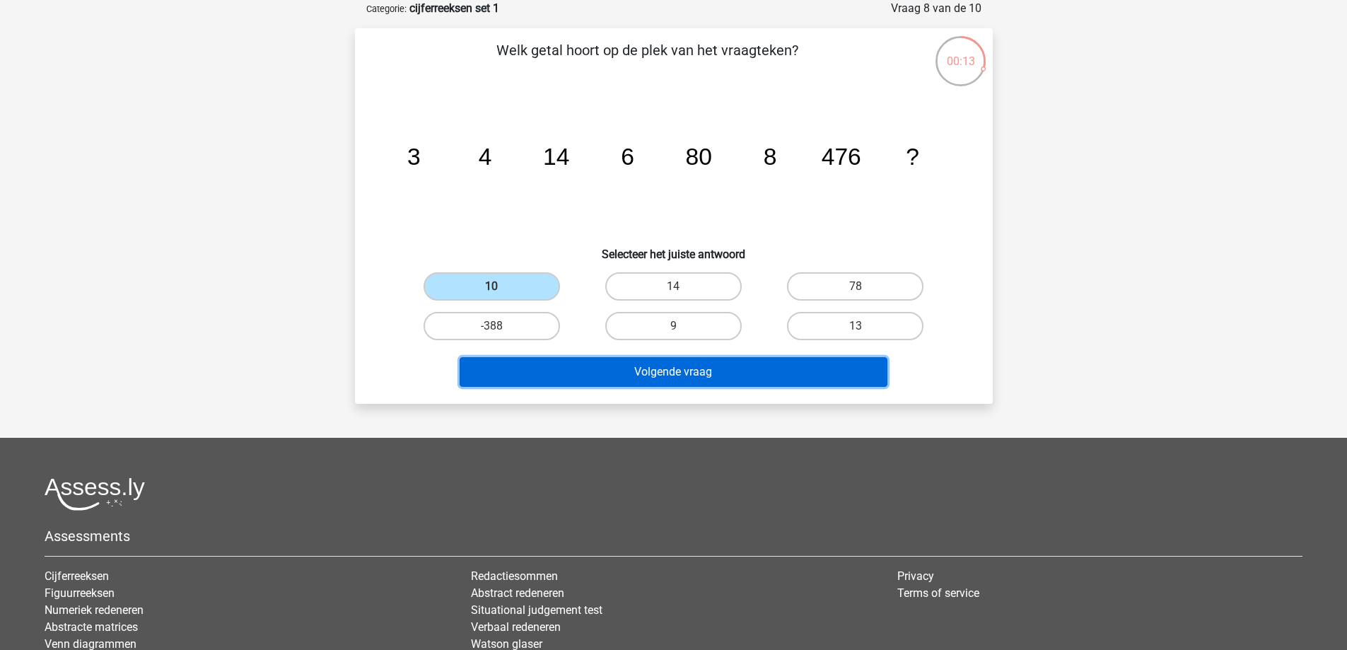
click at [647, 371] on button "Volgende vraag" at bounding box center [674, 372] width 428 height 30
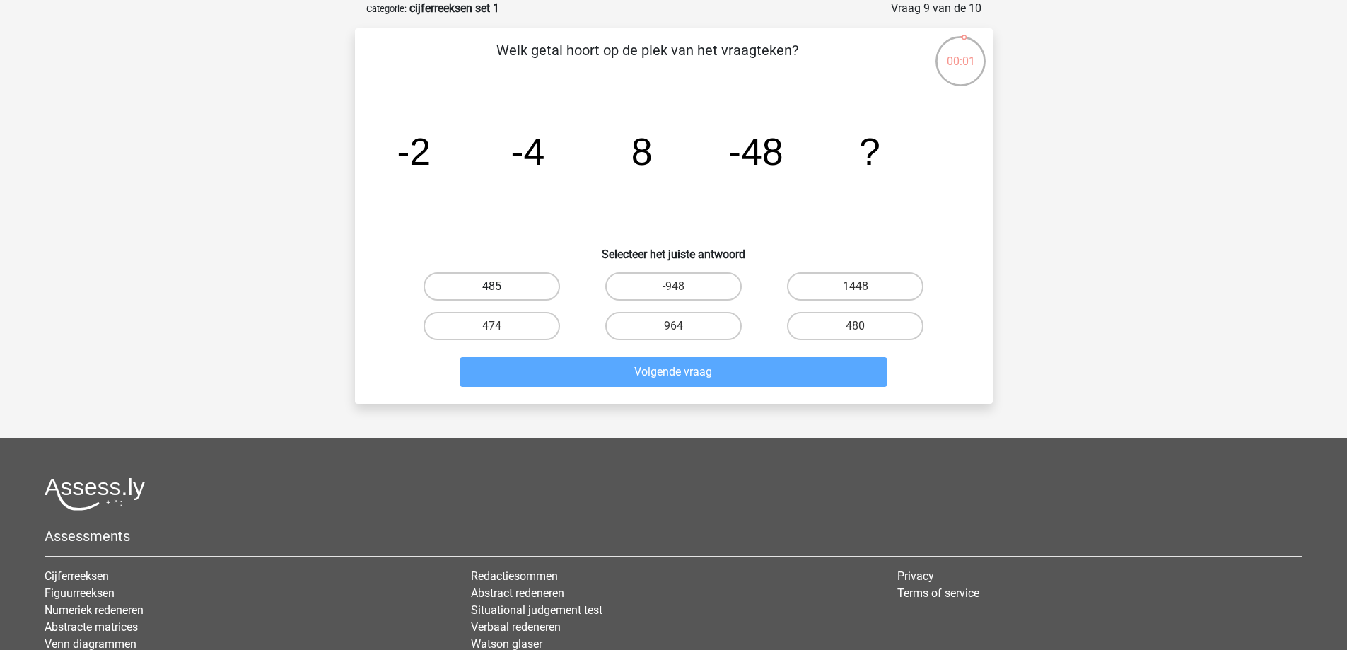
click at [514, 291] on label "485" at bounding box center [492, 286] width 137 height 28
click at [501, 291] on input "485" at bounding box center [496, 290] width 9 height 9
radio input "true"
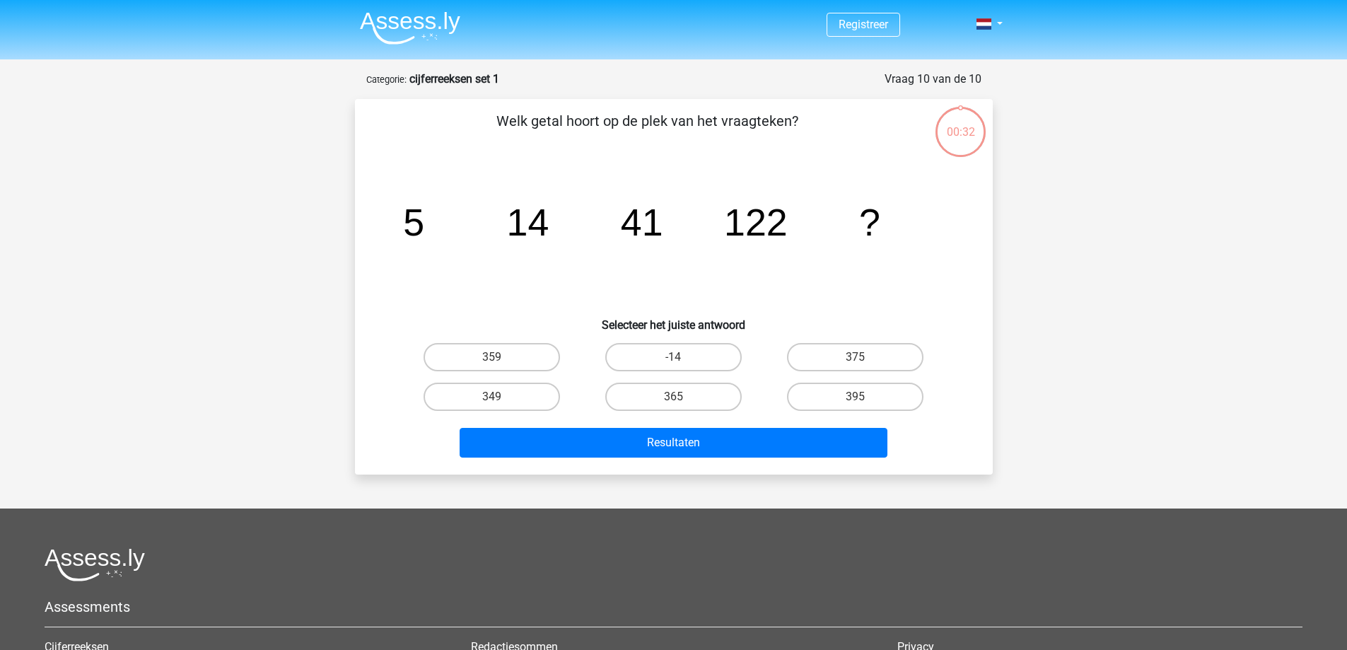
scroll to position [71, 0]
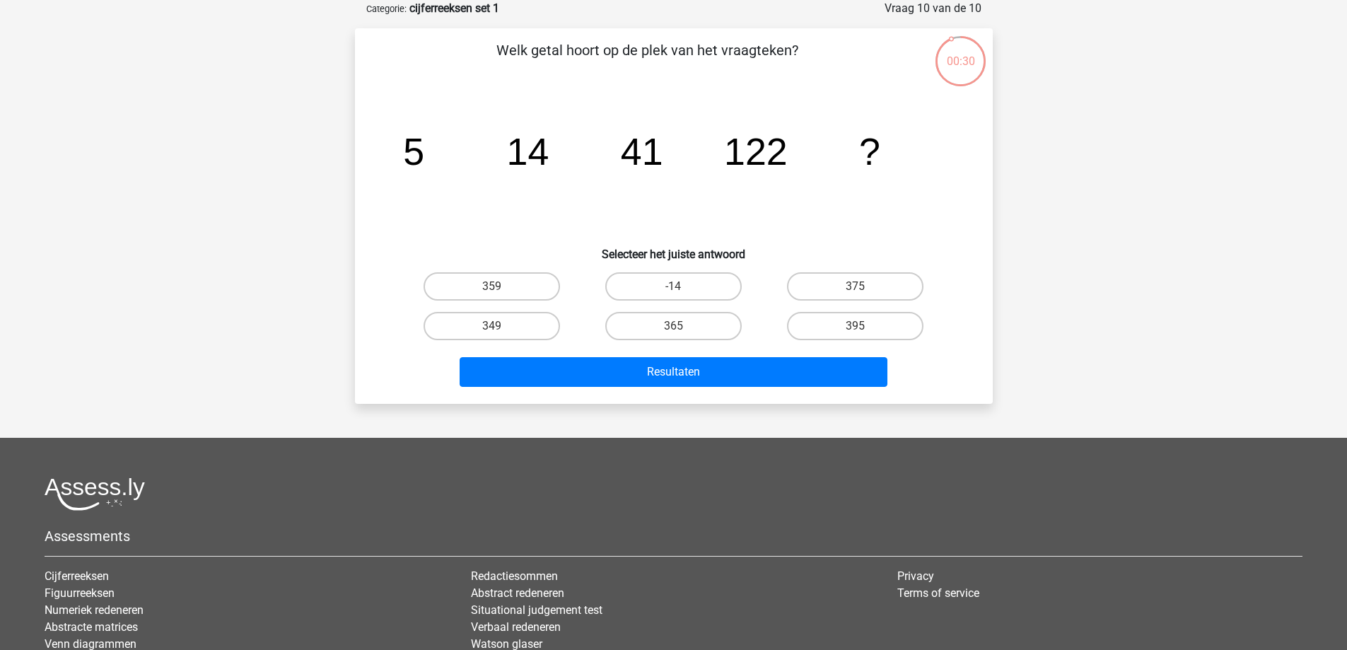
click at [700, 190] on icon "image/svg+xml 5 14 41 122 ?" at bounding box center [674, 164] width 570 height 143
click at [897, 318] on label "395" at bounding box center [855, 326] width 137 height 28
click at [865, 326] on input "395" at bounding box center [860, 330] width 9 height 9
radio input "true"
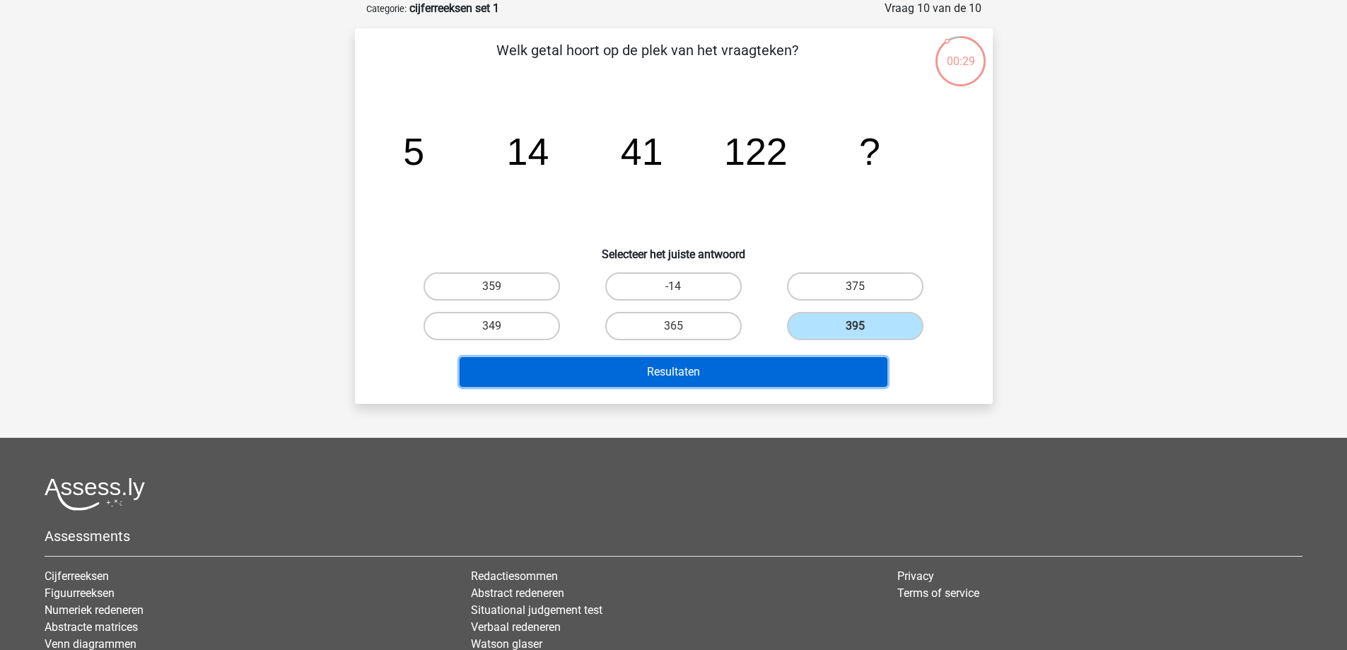
click at [676, 366] on button "Resultaten" at bounding box center [674, 372] width 428 height 30
